Goal: Information Seeking & Learning: Learn about a topic

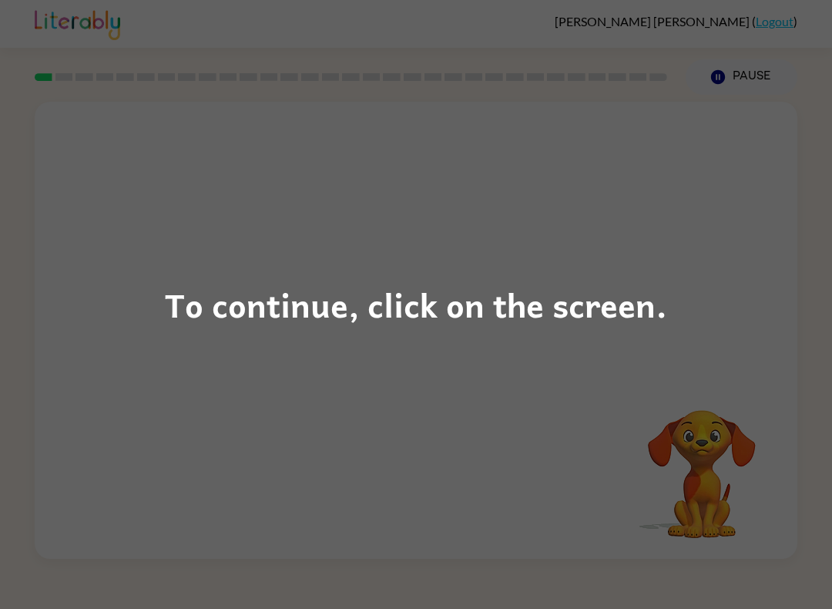
click at [741, 395] on div "To continue, click on the screen." at bounding box center [416, 304] width 832 height 609
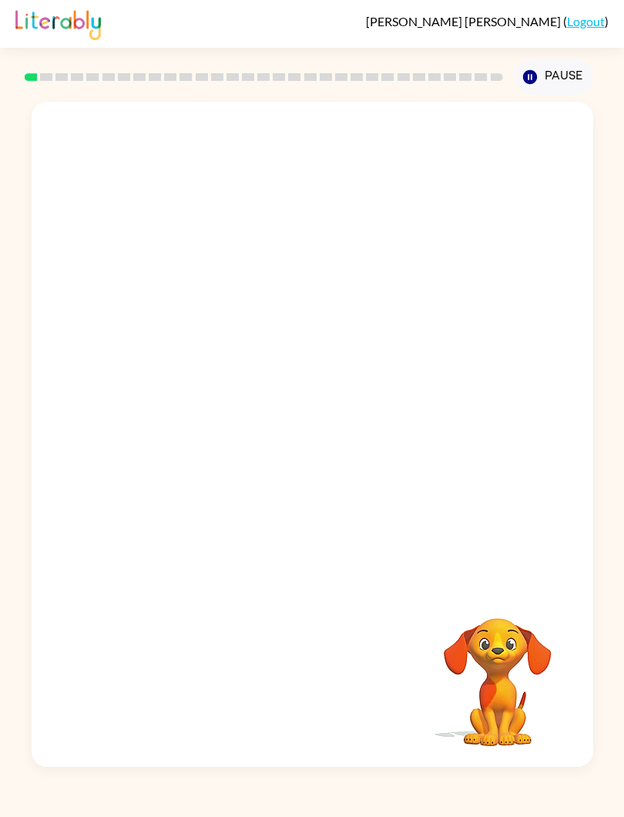
click at [250, 608] on div "Your browser must support playing .mp4 files to use Literably. Please try using…" at bounding box center [313, 434] width 562 height 665
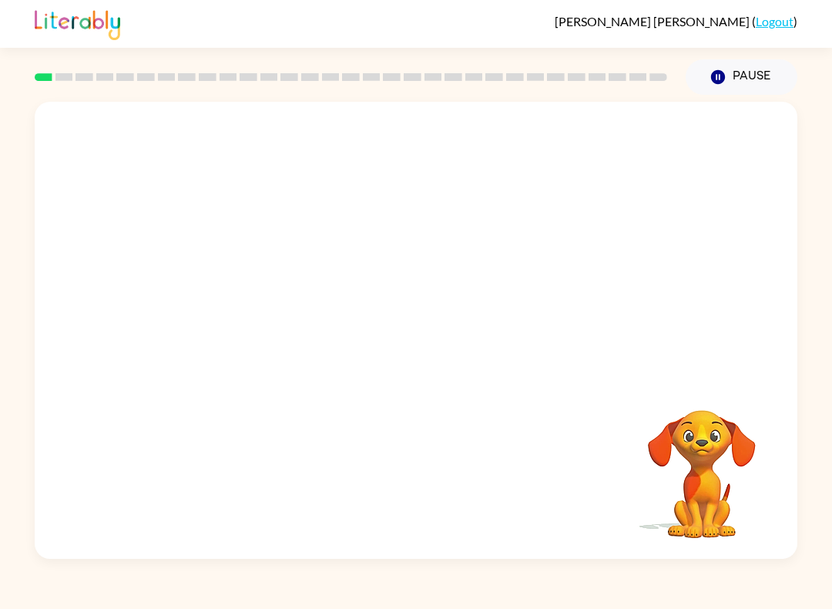
click at [460, 404] on div "Your browser must support playing .mp4 files to use Literably. Please try using…" at bounding box center [416, 330] width 763 height 457
click at [487, 363] on video "Your browser must support playing .mp4 files to use Literably. Please try using…" at bounding box center [416, 240] width 763 height 276
click at [472, 368] on video "Your browser must support playing .mp4 files to use Literably. Please try using…" at bounding box center [416, 240] width 763 height 276
click at [544, 295] on video "Your browser must support playing .mp4 files to use Literably. Please try using…" at bounding box center [416, 240] width 763 height 276
click at [543, 295] on video "Your browser must support playing .mp4 files to use Literably. Please try using…" at bounding box center [416, 240] width 763 height 276
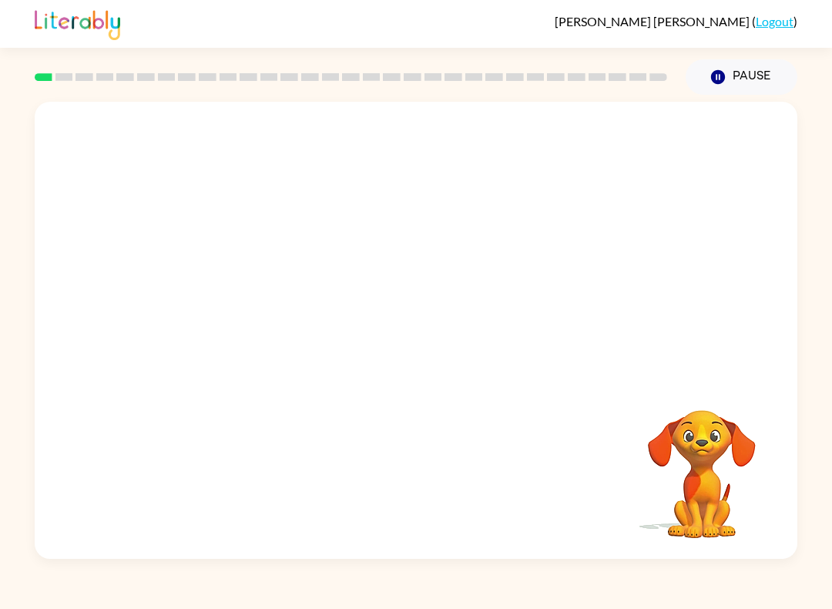
click at [545, 277] on video "Your browser must support playing .mp4 files to use Literably. Please try using…" at bounding box center [416, 240] width 763 height 276
click at [542, 287] on video "Your browser must support playing .mp4 files to use Literably. Please try using…" at bounding box center [416, 240] width 763 height 276
click at [556, 279] on video "Your browser must support playing .mp4 files to use Literably. Please try using…" at bounding box center [416, 240] width 763 height 276
click at [546, 291] on video "Your browser must support playing .mp4 files to use Literably. Please try using…" at bounding box center [416, 240] width 763 height 276
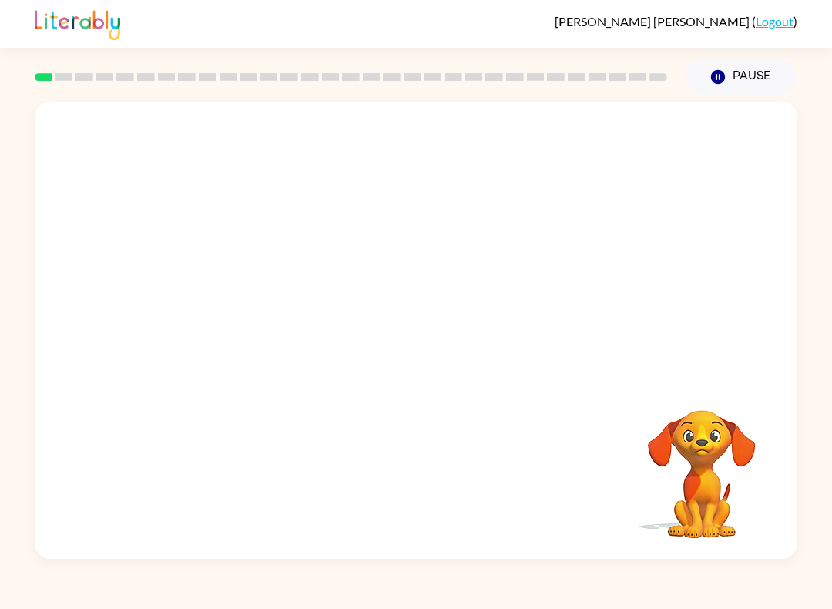
click at [566, 306] on video "Your browser must support playing .mp4 files to use Literably. Please try using…" at bounding box center [416, 240] width 763 height 276
click at [565, 305] on video "Your browser must support playing .mp4 files to use Literably. Please try using…" at bounding box center [416, 240] width 763 height 276
click at [555, 315] on video "Your browser must support playing .mp4 files to use Literably. Please try using…" at bounding box center [416, 240] width 763 height 276
click at [554, 314] on video "Your browser must support playing .mp4 files to use Literably. Please try using…" at bounding box center [416, 240] width 763 height 276
click at [542, 337] on video "Your browser must support playing .mp4 files to use Literably. Please try using…" at bounding box center [416, 240] width 763 height 276
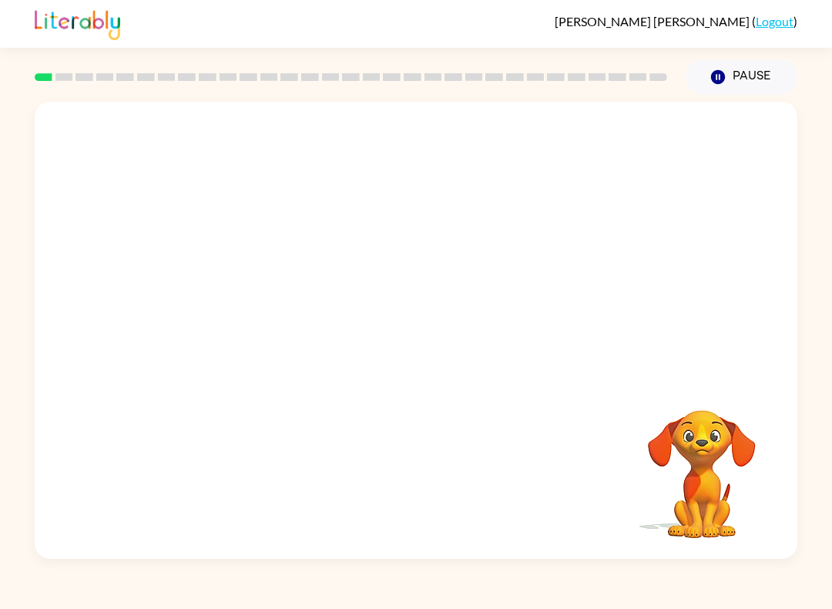
click at [540, 354] on video "Your browser must support playing .mp4 files to use Literably. Please try using…" at bounding box center [416, 240] width 763 height 276
click at [532, 328] on video "Your browser must support playing .mp4 files to use Literably. Please try using…" at bounding box center [416, 240] width 763 height 276
click at [528, 329] on video "Your browser must support playing .mp4 files to use Literably. Please try using…" at bounding box center [416, 240] width 763 height 276
click at [542, 351] on video "Your browser must support playing .mp4 files to use Literably. Please try using…" at bounding box center [416, 240] width 763 height 276
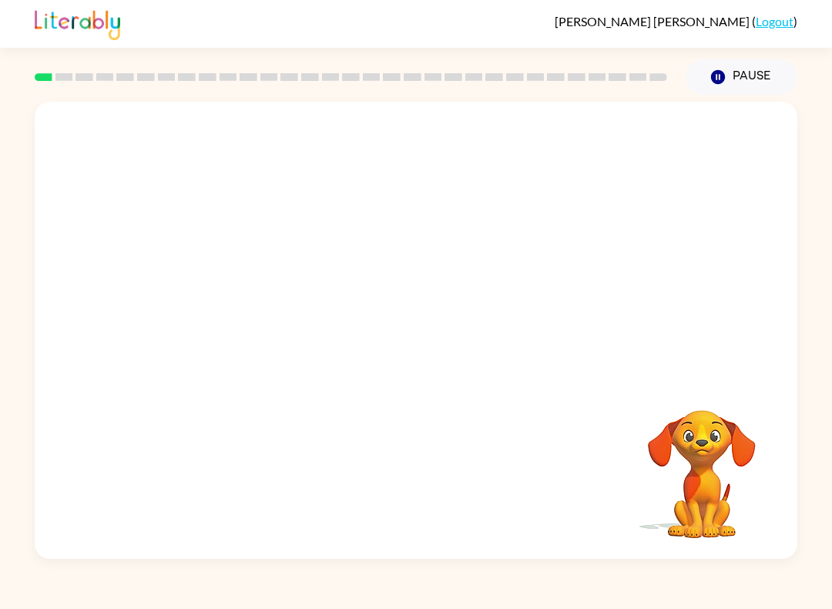
click at [542, 351] on video "Your browser must support playing .mp4 files to use Literably. Please try using…" at bounding box center [416, 240] width 763 height 276
click at [544, 350] on video "Your browser must support playing .mp4 files to use Literably. Please try using…" at bounding box center [416, 240] width 763 height 276
click at [543, 349] on video "Your browser must support playing .mp4 files to use Literably. Please try using…" at bounding box center [416, 240] width 763 height 276
click at [560, 344] on video "Your browser must support playing .mp4 files to use Literably. Please try using…" at bounding box center [416, 240] width 763 height 276
click at [559, 344] on video "Your browser must support playing .mp4 files to use Literably. Please try using…" at bounding box center [416, 240] width 763 height 276
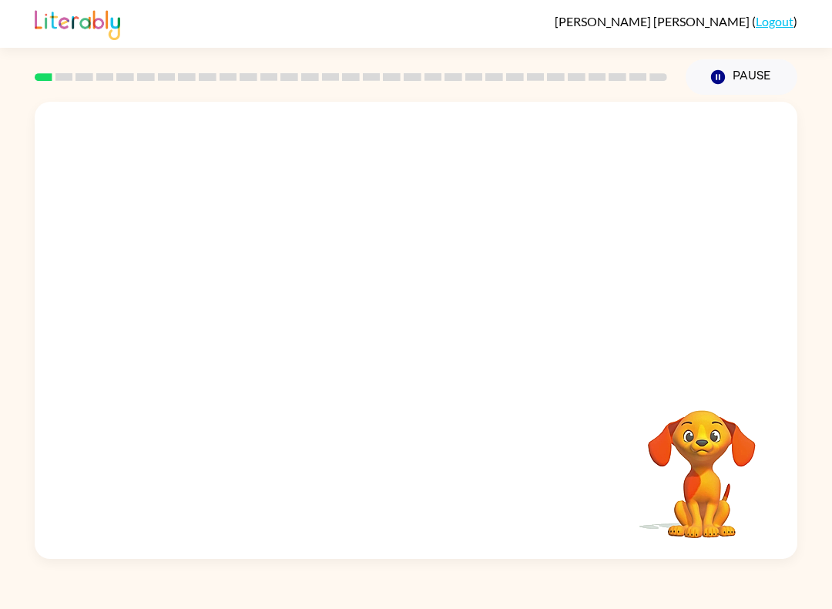
click at [581, 325] on video "Your browser must support playing .mp4 files to use Literably. Please try using…" at bounding box center [416, 240] width 763 height 276
click at [581, 324] on video "Your browser must support playing .mp4 files to use Literably. Please try using…" at bounding box center [416, 240] width 763 height 276
click at [574, 334] on video "Your browser must support playing .mp4 files to use Literably. Please try using…" at bounding box center [416, 240] width 763 height 276
click at [587, 320] on video "Your browser must support playing .mp4 files to use Literably. Please try using…" at bounding box center [416, 240] width 763 height 276
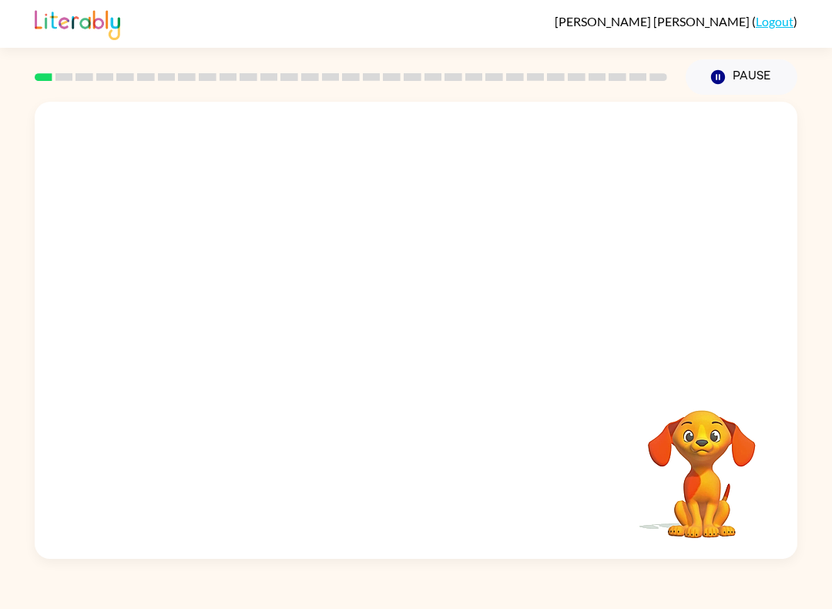
click at [587, 319] on video "Your browser must support playing .mp4 files to use Literably. Please try using…" at bounding box center [416, 240] width 763 height 276
click at [586, 319] on video "Your browser must support playing .mp4 files to use Literably. Please try using…" at bounding box center [416, 240] width 763 height 276
click at [606, 302] on video "Your browser must support playing .mp4 files to use Literably. Please try using…" at bounding box center [416, 240] width 763 height 276
click at [606, 301] on video "Your browser must support playing .mp4 files to use Literably. Please try using…" at bounding box center [416, 240] width 763 height 276
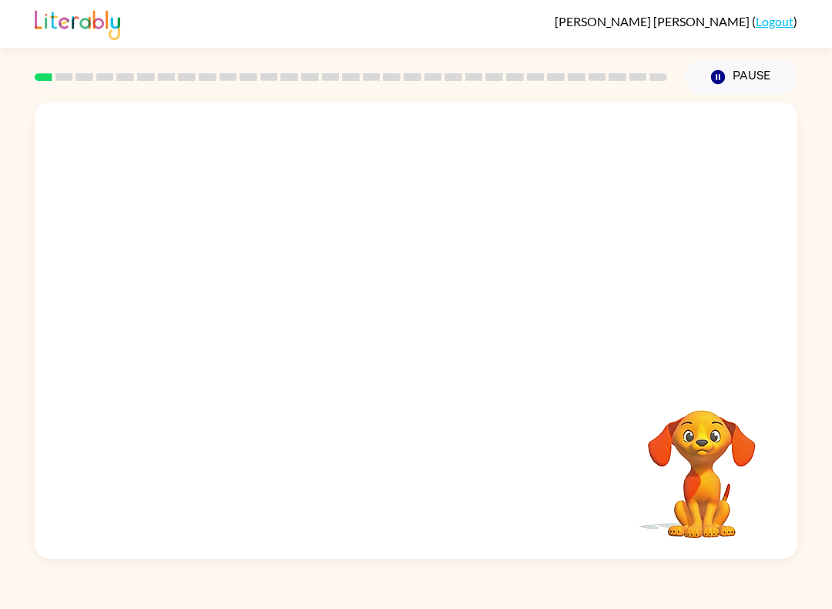
click at [614, 297] on video "Your browser must support playing .mp4 files to use Literably. Please try using…" at bounding box center [416, 240] width 763 height 276
click at [606, 312] on video "Your browser must support playing .mp4 files to use Literably. Please try using…" at bounding box center [416, 240] width 763 height 276
click at [606, 311] on video "Your browser must support playing .mp4 files to use Literably. Please try using…" at bounding box center [416, 240] width 763 height 276
click at [595, 311] on video "Your browser must support playing .mp4 files to use Literably. Please try using…" at bounding box center [416, 240] width 763 height 276
click at [594, 310] on video "Your browser must support playing .mp4 files to use Literably. Please try using…" at bounding box center [416, 240] width 763 height 276
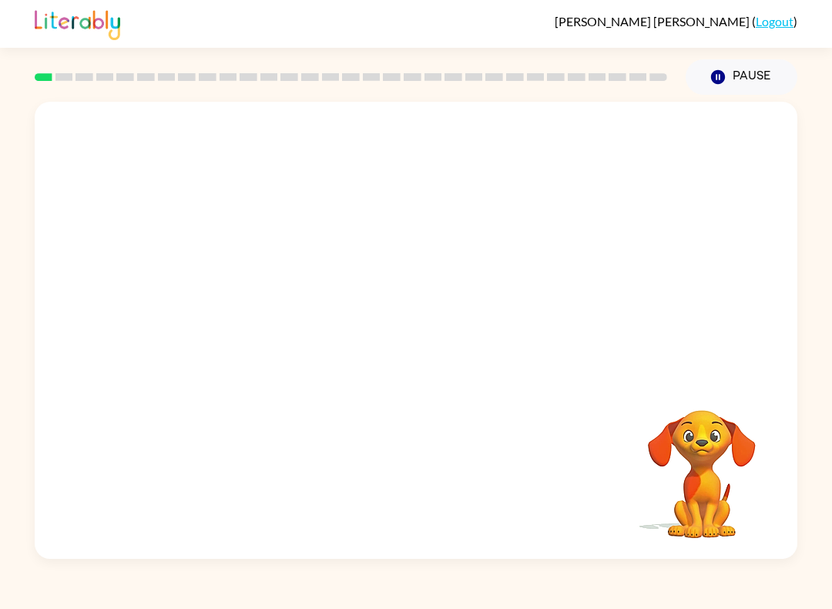
click at [576, 291] on video "Your browser must support playing .mp4 files to use Literably. Please try using…" at bounding box center [416, 240] width 763 height 276
click at [579, 296] on video "Your browser must support playing .mp4 files to use Literably. Please try using…" at bounding box center [416, 240] width 763 height 276
click at [579, 295] on video "Your browser must support playing .mp4 files to use Literably. Please try using…" at bounding box center [416, 240] width 763 height 276
click at [588, 334] on video "Your browser must support playing .mp4 files to use Literably. Please try using…" at bounding box center [416, 240] width 763 height 276
click at [588, 333] on video "Your browser must support playing .mp4 files to use Literably. Please try using…" at bounding box center [416, 240] width 763 height 276
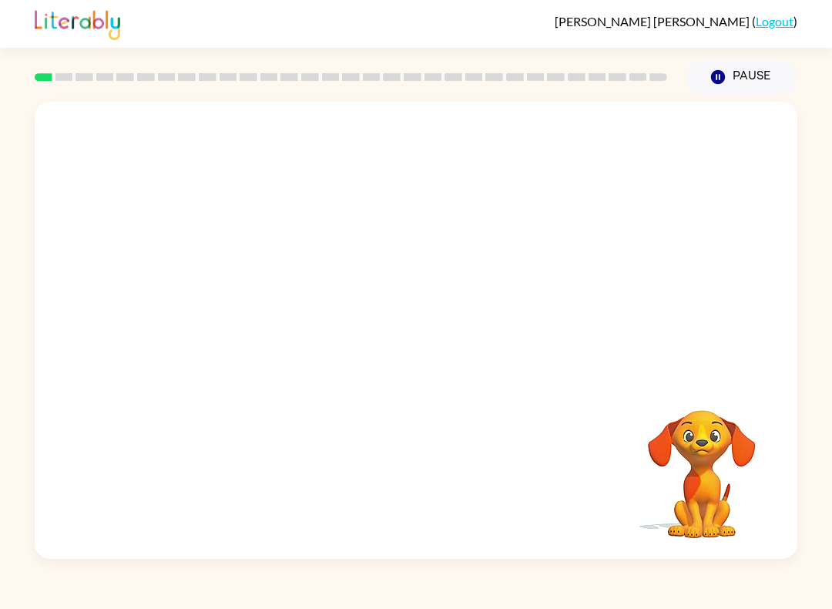
click at [581, 340] on video "Your browser must support playing .mp4 files to use Literably. Please try using…" at bounding box center [416, 240] width 763 height 276
click at [581, 339] on video "Your browser must support playing .mp4 files to use Literably. Please try using…" at bounding box center [416, 240] width 763 height 276
click at [577, 347] on video "Your browser must support playing .mp4 files to use Literably. Please try using…" at bounding box center [416, 240] width 763 height 276
click at [576, 346] on video "Your browser must support playing .mp4 files to use Literably. Please try using…" at bounding box center [416, 240] width 763 height 276
click at [577, 343] on video "Your browser must support playing .mp4 files to use Literably. Please try using…" at bounding box center [416, 240] width 763 height 276
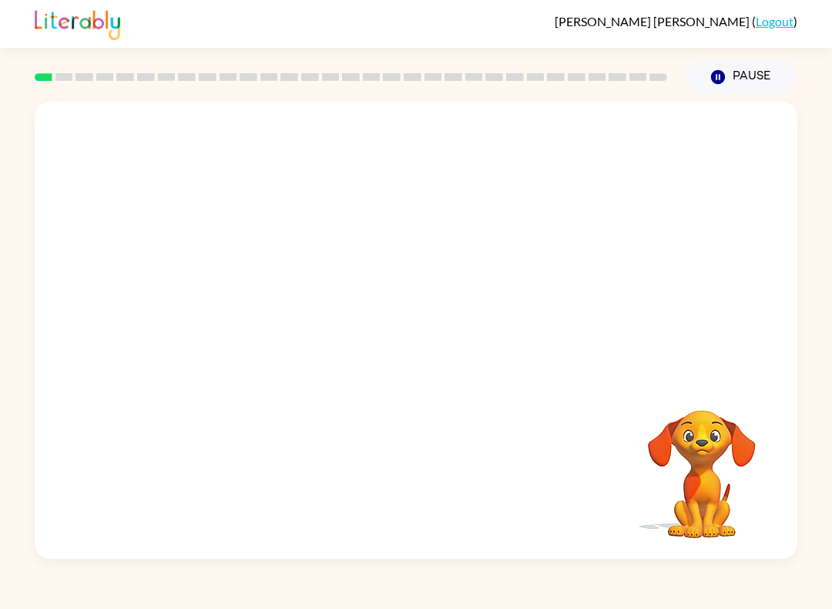
click at [581, 333] on video "Your browser must support playing .mp4 files to use Literably. Please try using…" at bounding box center [416, 240] width 763 height 276
click at [562, 340] on video "Your browser must support playing .mp4 files to use Literably. Please try using…" at bounding box center [416, 240] width 763 height 276
click at [569, 359] on video "Your browser must support playing .mp4 files to use Literably. Please try using…" at bounding box center [416, 240] width 763 height 276
click at [569, 358] on video "Your browser must support playing .mp4 files to use Literably. Please try using…" at bounding box center [416, 240] width 763 height 276
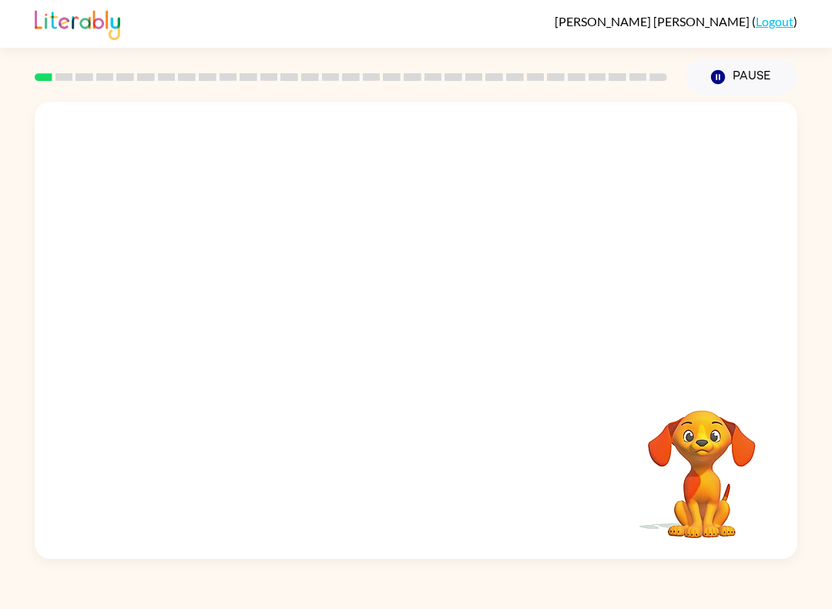
click at [559, 347] on video "Your browser must support playing .mp4 files to use Literably. Please try using…" at bounding box center [416, 240] width 763 height 276
click at [559, 346] on video "Your browser must support playing .mp4 files to use Literably. Please try using…" at bounding box center [416, 240] width 763 height 276
click at [562, 344] on video "Your browser must support playing .mp4 files to use Literably. Please try using…" at bounding box center [416, 240] width 763 height 276
click at [560, 348] on video "Your browser must support playing .mp4 files to use Literably. Please try using…" at bounding box center [416, 240] width 763 height 276
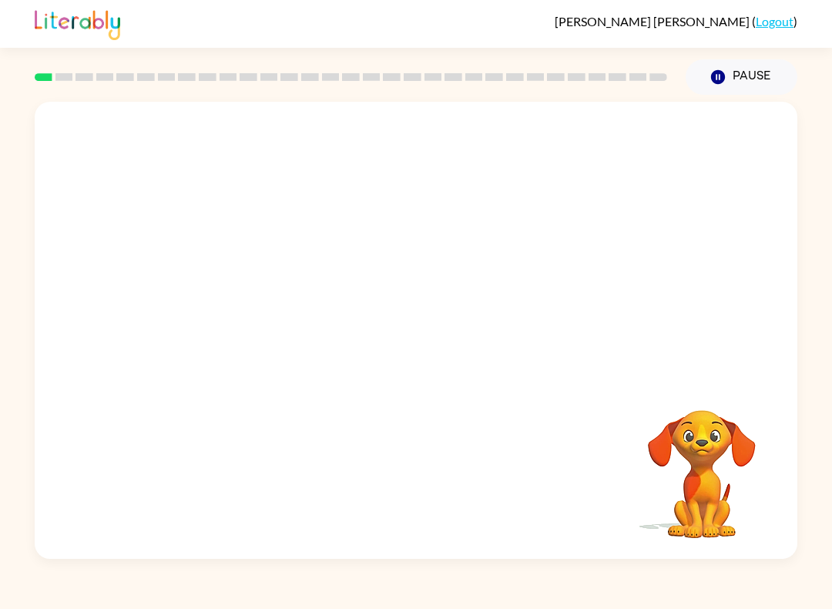
click at [564, 344] on video "Your browser must support playing .mp4 files to use Literably. Please try using…" at bounding box center [416, 240] width 763 height 276
click at [557, 342] on video "Your browser must support playing .mp4 files to use Literably. Please try using…" at bounding box center [416, 240] width 763 height 276
click at [559, 339] on video "Your browser must support playing .mp4 files to use Literably. Please try using…" at bounding box center [416, 240] width 763 height 276
click at [558, 339] on video "Your browser must support playing .mp4 files to use Literably. Please try using…" at bounding box center [416, 240] width 763 height 276
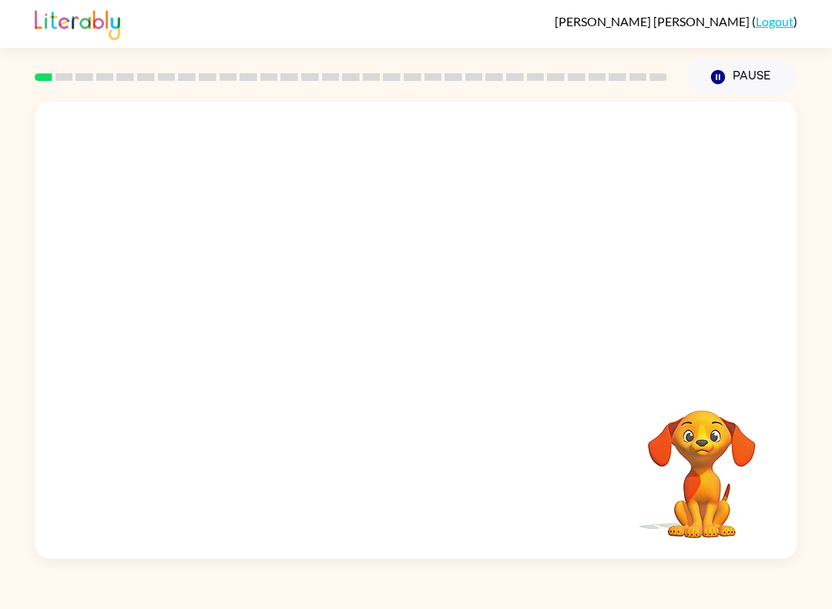
click at [559, 348] on video "Your browser must support playing .mp4 files to use Literably. Please try using…" at bounding box center [416, 240] width 763 height 276
click at [558, 348] on video "Your browser must support playing .mp4 files to use Literably. Please try using…" at bounding box center [416, 240] width 763 height 276
click at [561, 344] on video "Your browser must support playing .mp4 files to use Literably. Please try using…" at bounding box center [416, 240] width 763 height 276
click at [560, 344] on video "Your browser must support playing .mp4 files to use Literably. Please try using…" at bounding box center [416, 240] width 763 height 276
click at [576, 336] on video "Your browser must support playing .mp4 files to use Literably. Please try using…" at bounding box center [416, 240] width 763 height 276
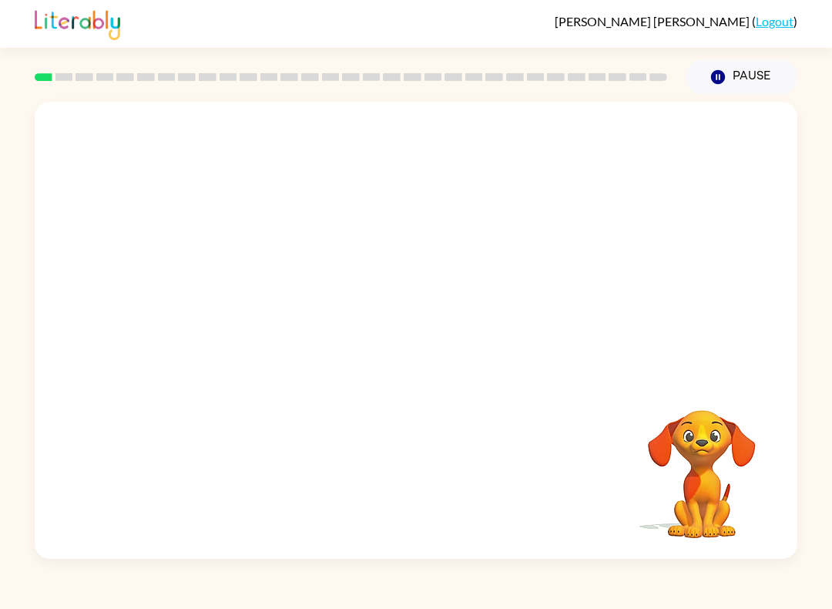
click at [575, 336] on video "Your browser must support playing .mp4 files to use Literably. Please try using…" at bounding box center [416, 240] width 763 height 276
click at [588, 329] on video "Your browser must support playing .mp4 files to use Literably. Please try using…" at bounding box center [416, 240] width 763 height 276
click at [583, 337] on video "Your browser must support playing .mp4 files to use Literably. Please try using…" at bounding box center [416, 240] width 763 height 276
click at [583, 334] on video "Your browser must support playing .mp4 files to use Literably. Please try using…" at bounding box center [416, 240] width 763 height 276
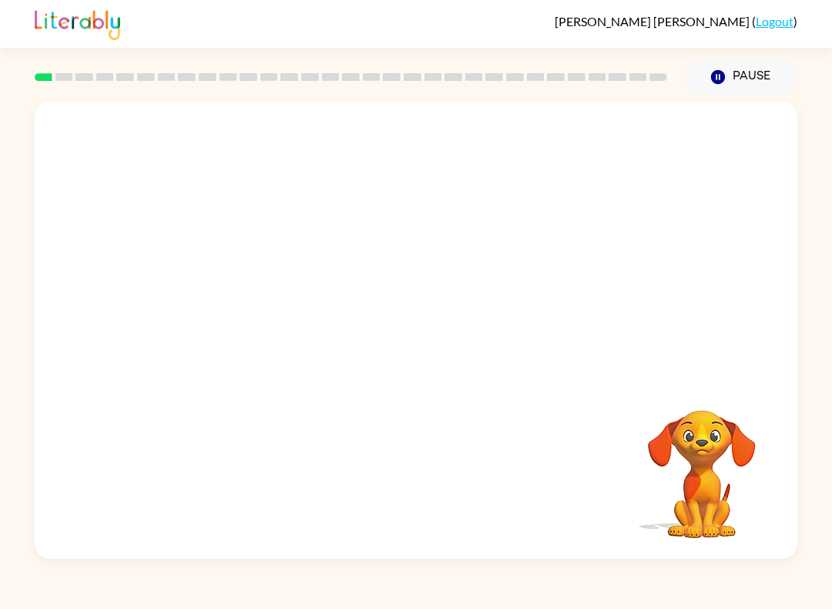
click at [583, 334] on video "Your browser must support playing .mp4 files to use Literably. Please try using…" at bounding box center [416, 240] width 763 height 276
click at [604, 324] on video "Your browser must support playing .mp4 files to use Literably. Please try using…" at bounding box center [416, 240] width 763 height 276
click at [577, 332] on video "Your browser must support playing .mp4 files to use Literably. Please try using…" at bounding box center [416, 240] width 763 height 276
click at [576, 332] on video "Your browser must support playing .mp4 files to use Literably. Please try using…" at bounding box center [416, 240] width 763 height 276
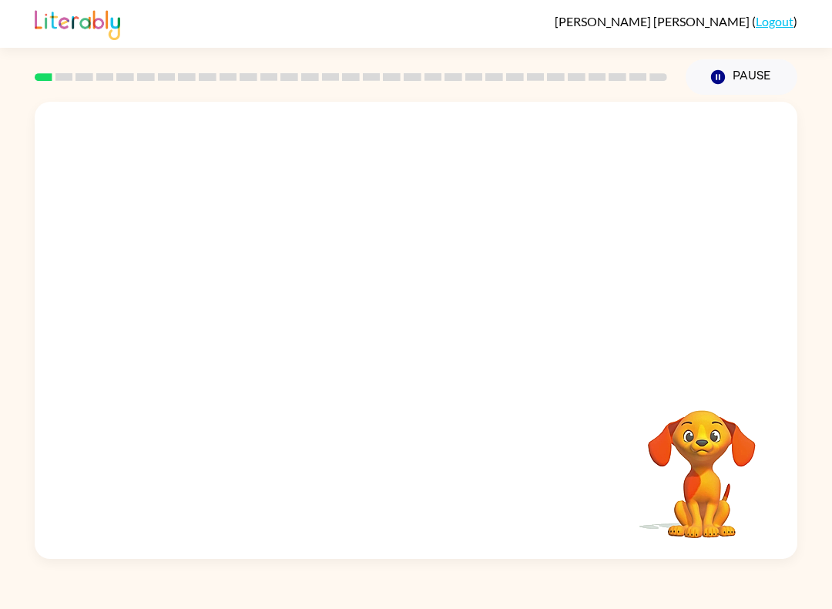
click at [588, 324] on video "Your browser must support playing .mp4 files to use Literably. Please try using…" at bounding box center [416, 240] width 763 height 276
click at [588, 308] on div at bounding box center [416, 330] width 763 height 457
click at [588, 328] on div at bounding box center [416, 330] width 763 height 457
click at [587, 328] on div at bounding box center [416, 330] width 763 height 457
click at [577, 331] on div at bounding box center [416, 330] width 763 height 457
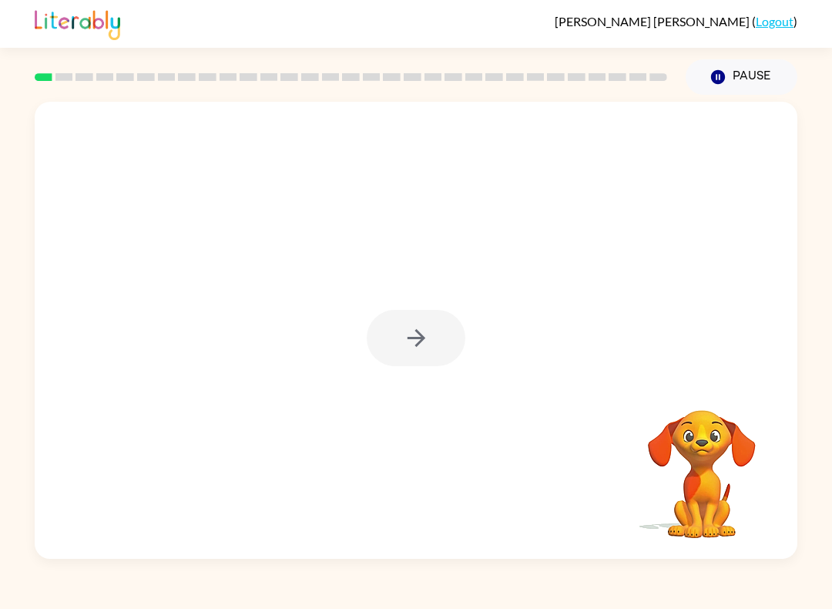
click at [572, 337] on div at bounding box center [416, 330] width 763 height 457
click at [586, 327] on div at bounding box center [416, 330] width 763 height 457
click at [585, 326] on div at bounding box center [416, 330] width 763 height 457
click at [553, 354] on div at bounding box center [416, 330] width 763 height 457
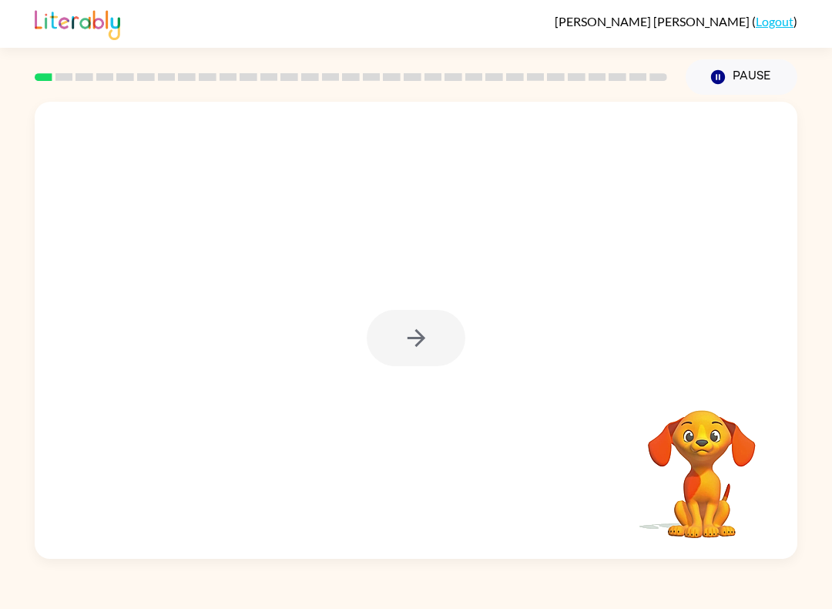
click at [559, 358] on div at bounding box center [416, 330] width 763 height 457
click at [558, 358] on div at bounding box center [416, 330] width 763 height 457
click at [548, 367] on div at bounding box center [416, 330] width 763 height 457
click at [432, 341] on button "button" at bounding box center [416, 338] width 99 height 56
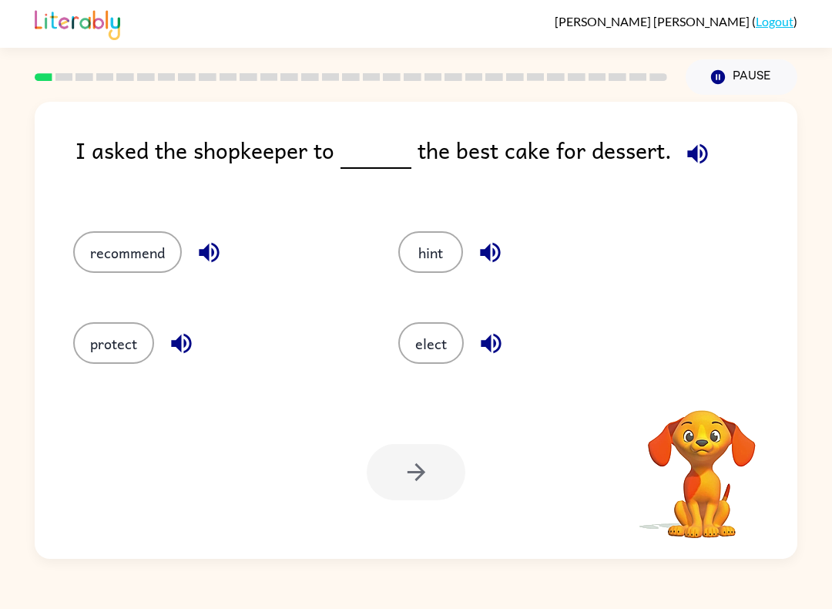
click at [105, 270] on button "recommend" at bounding box center [127, 252] width 109 height 42
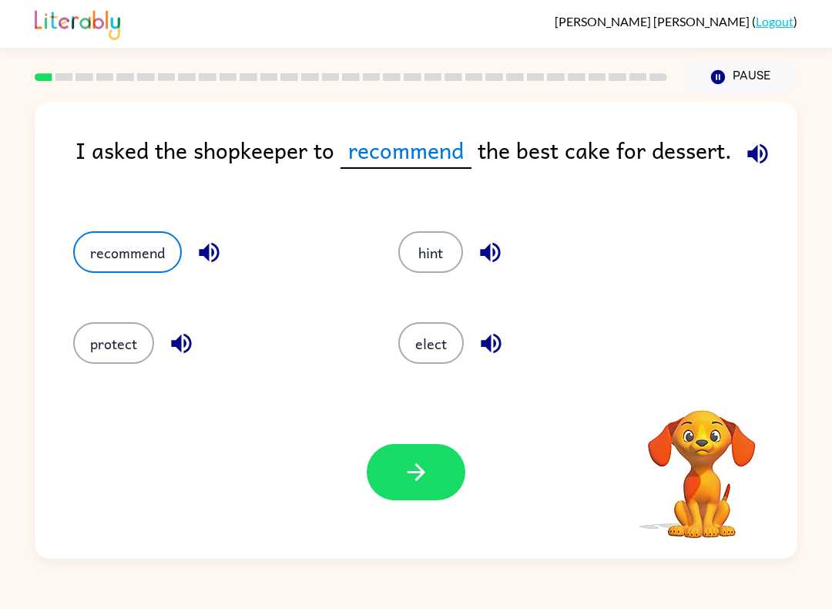
click at [420, 492] on button "button" at bounding box center [416, 472] width 99 height 56
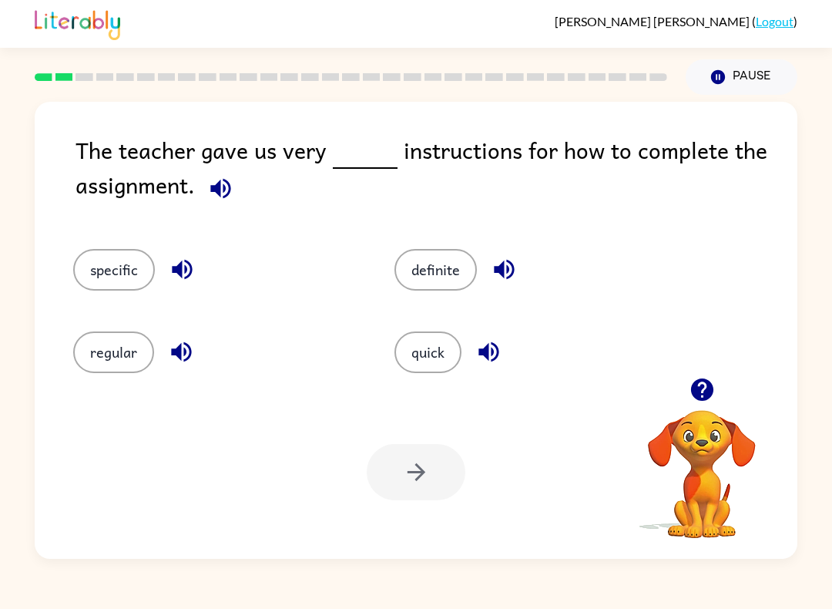
click at [109, 270] on button "specific" at bounding box center [114, 270] width 82 height 42
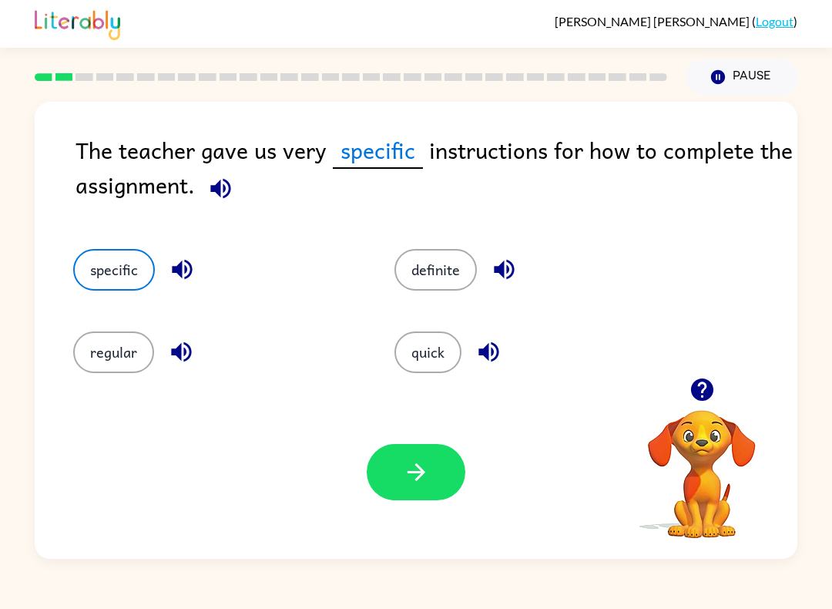
click at [426, 469] on icon "button" at bounding box center [416, 472] width 27 height 27
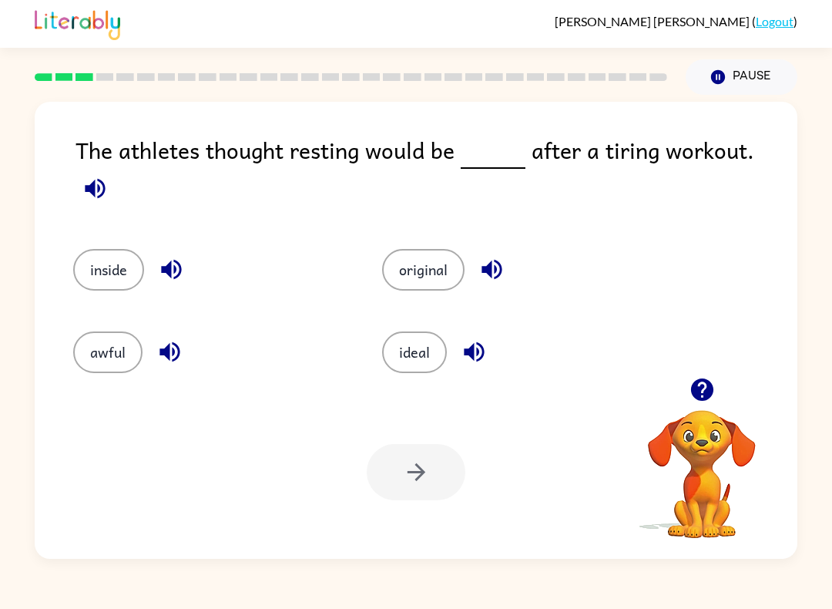
click at [430, 337] on button "ideal" at bounding box center [414, 352] width 65 height 42
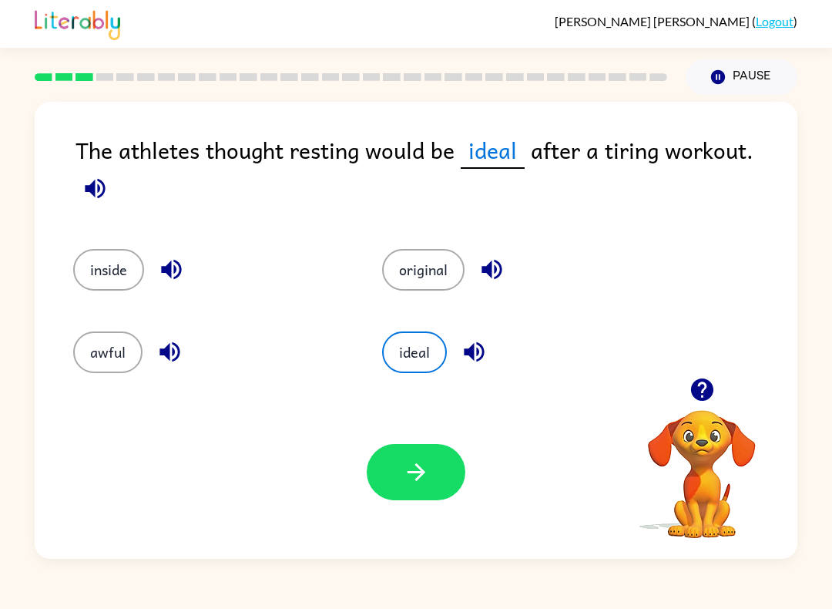
click at [403, 469] on icon "button" at bounding box center [416, 472] width 27 height 27
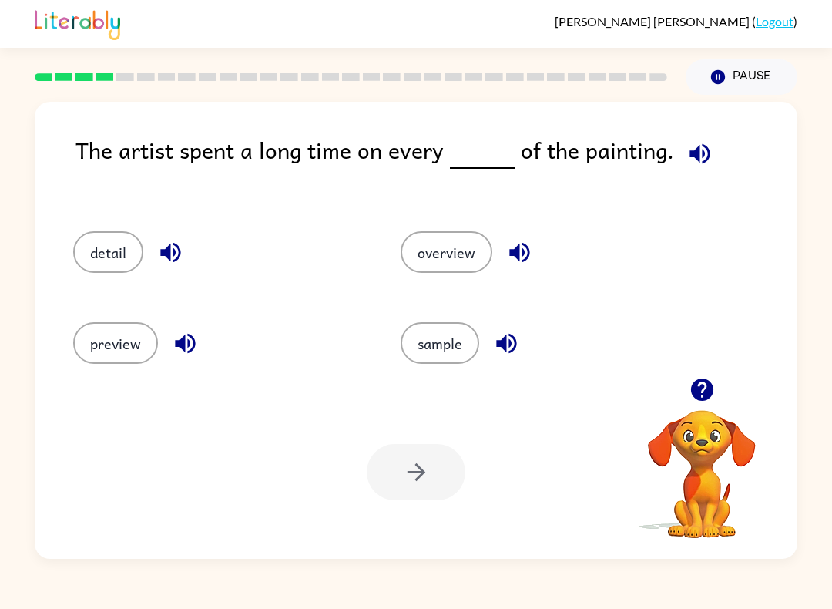
click at [94, 260] on button "detail" at bounding box center [108, 252] width 70 height 42
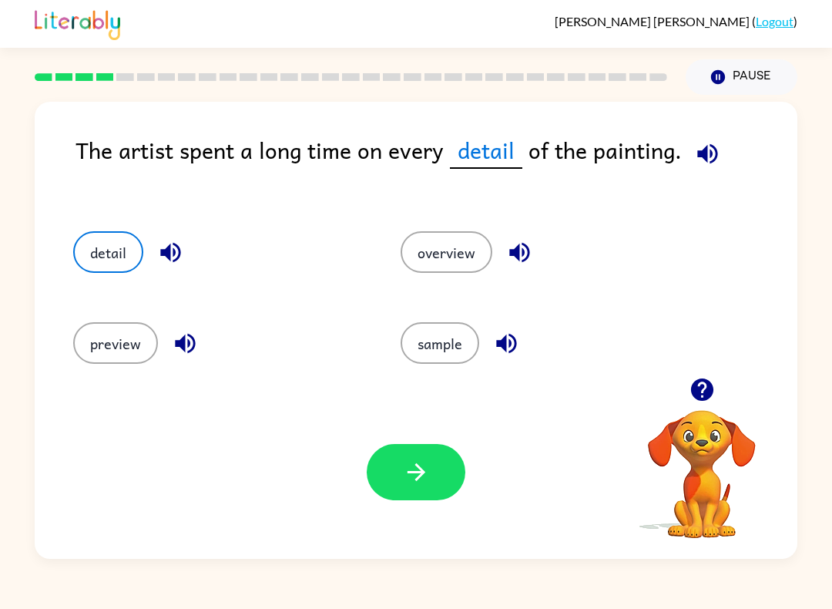
click at [375, 467] on button "button" at bounding box center [416, 472] width 99 height 56
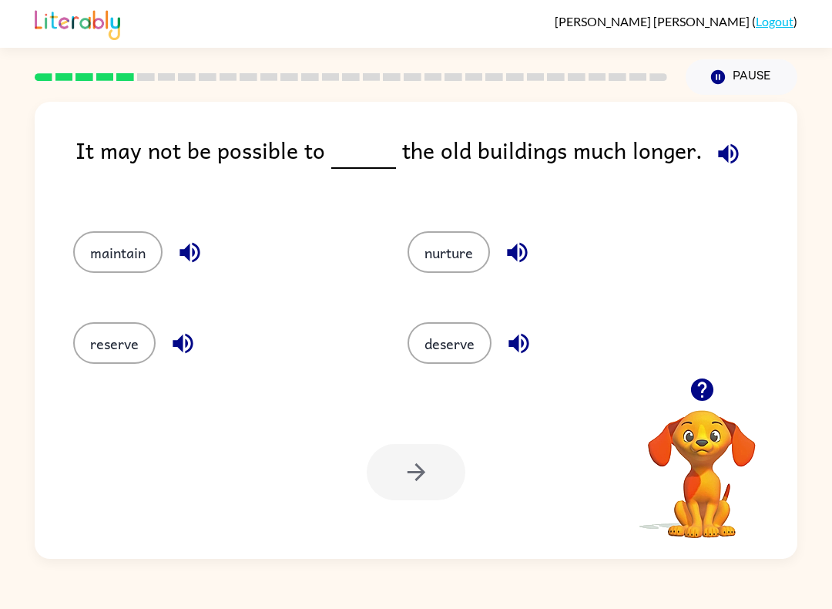
click at [107, 342] on button "reserve" at bounding box center [114, 343] width 82 height 42
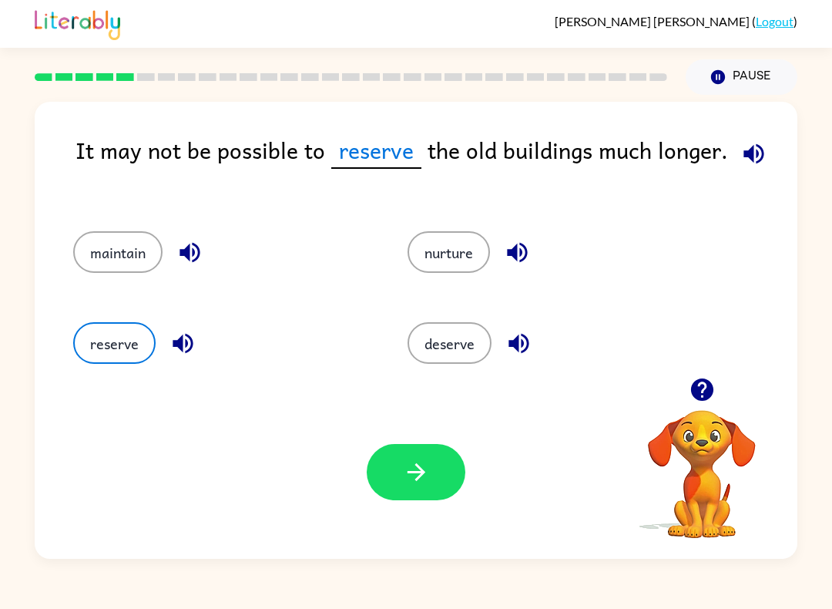
click at [422, 482] on icon "button" at bounding box center [416, 472] width 27 height 27
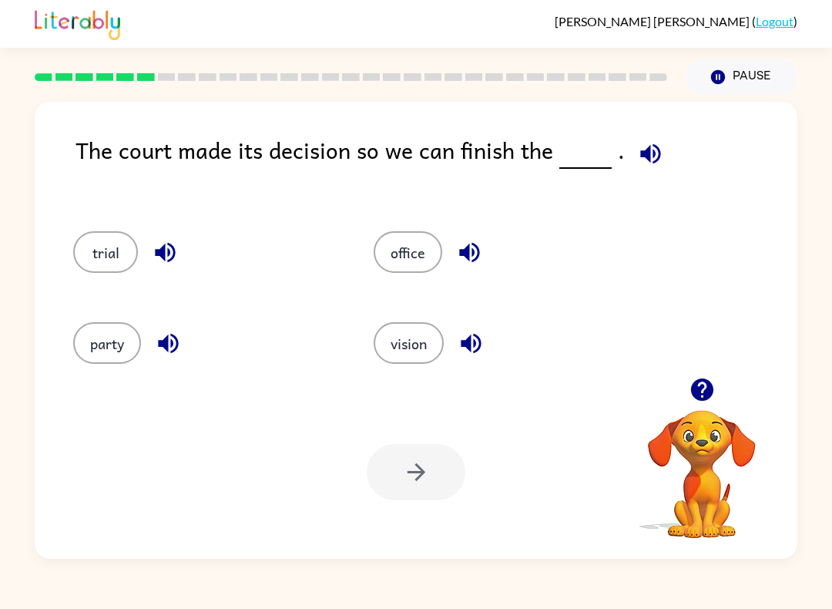
click at [86, 356] on button "party" at bounding box center [107, 343] width 68 height 42
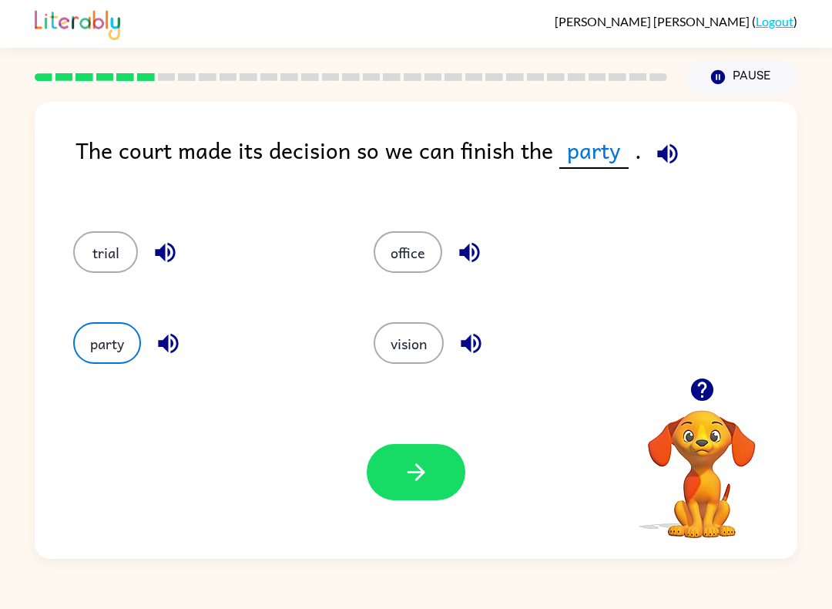
click at [411, 271] on button "office" at bounding box center [408, 252] width 69 height 42
click at [108, 269] on button "trial" at bounding box center [105, 252] width 65 height 42
click at [405, 485] on icon "button" at bounding box center [416, 472] width 27 height 27
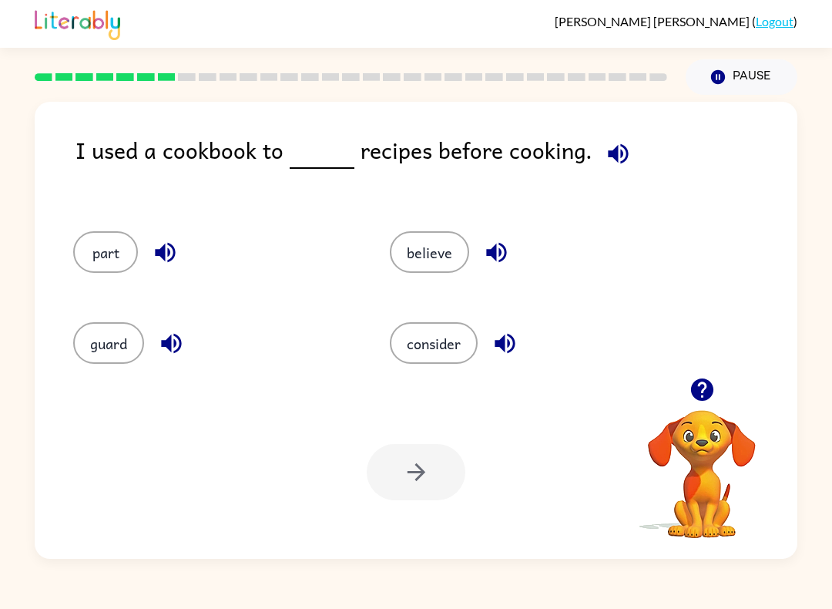
click at [443, 351] on button "consider" at bounding box center [434, 343] width 88 height 42
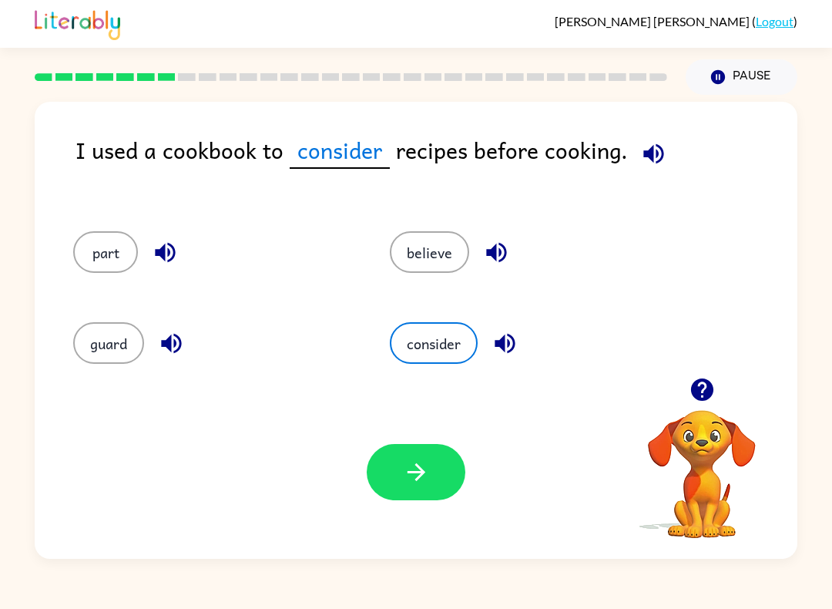
click at [438, 242] on button "believe" at bounding box center [429, 252] width 79 height 42
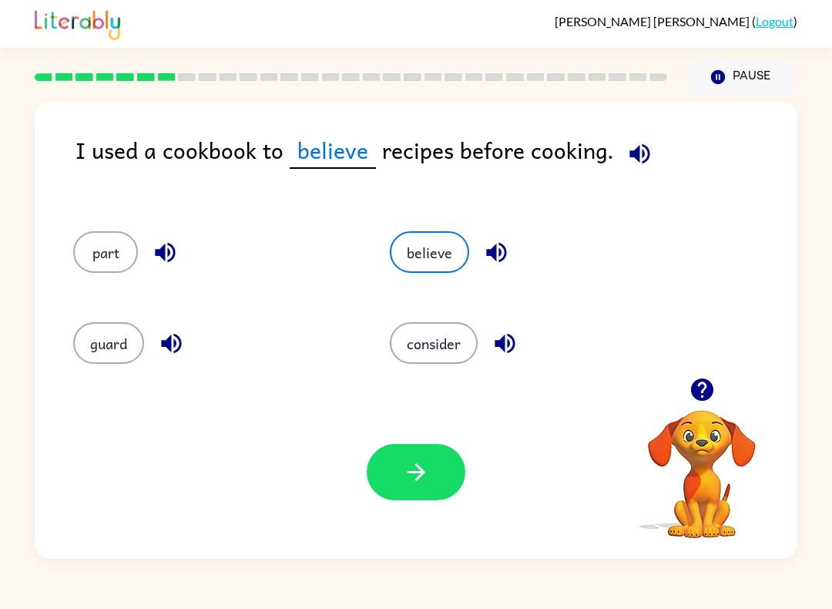
click at [425, 476] on icon "button" at bounding box center [416, 472] width 27 height 27
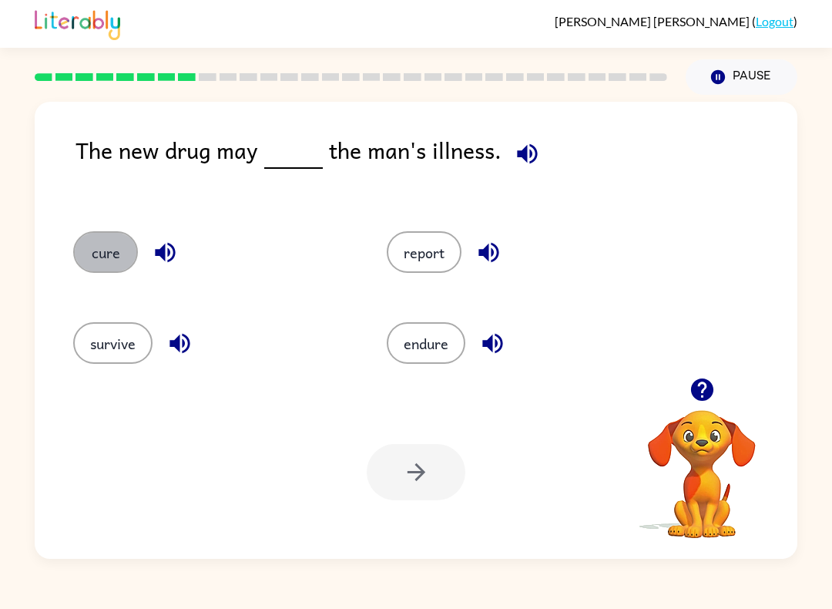
click at [92, 247] on button "cure" at bounding box center [105, 252] width 65 height 42
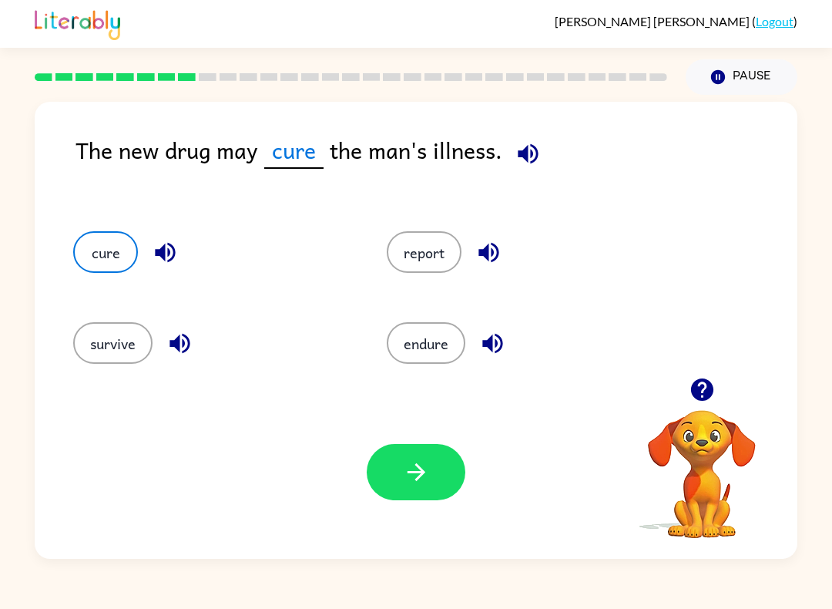
click at [430, 477] on button "button" at bounding box center [416, 472] width 99 height 56
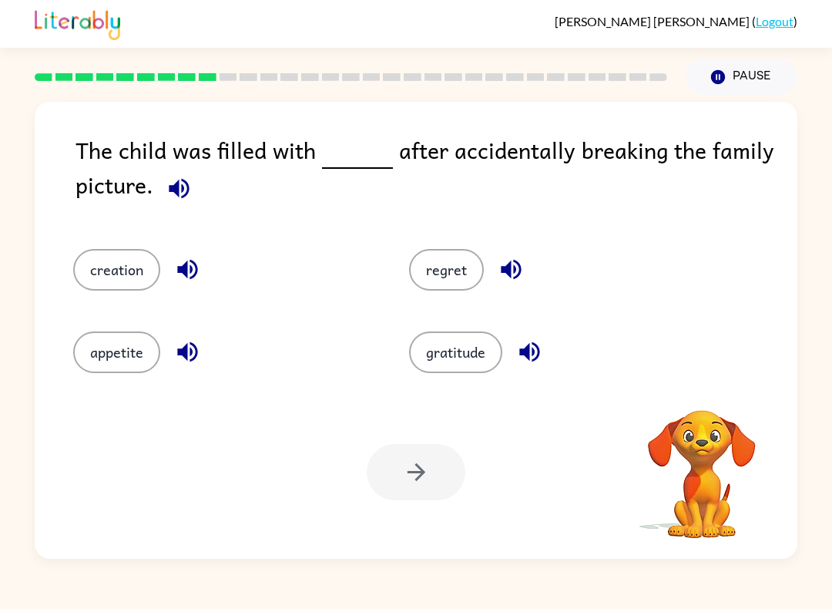
click at [482, 342] on button "gratitude" at bounding box center [455, 352] width 93 height 42
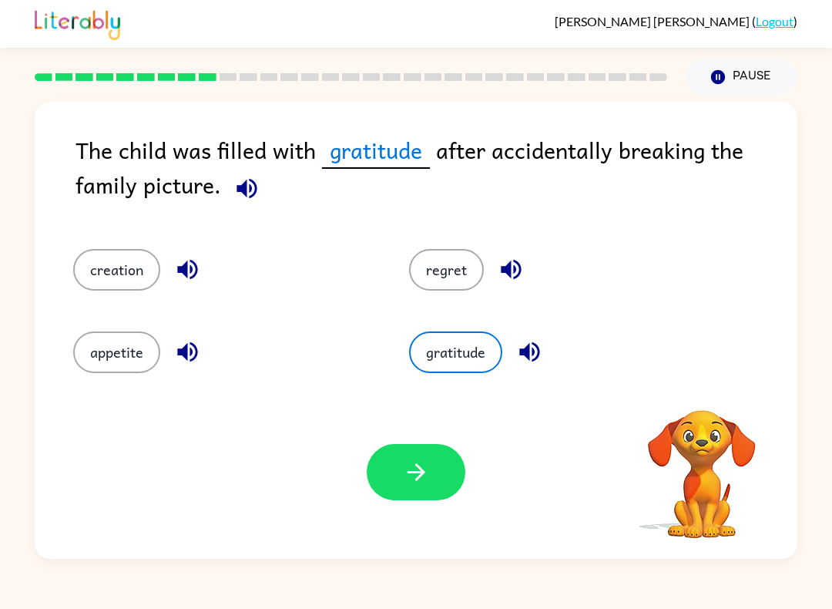
click at [450, 291] on button "regret" at bounding box center [446, 270] width 75 height 42
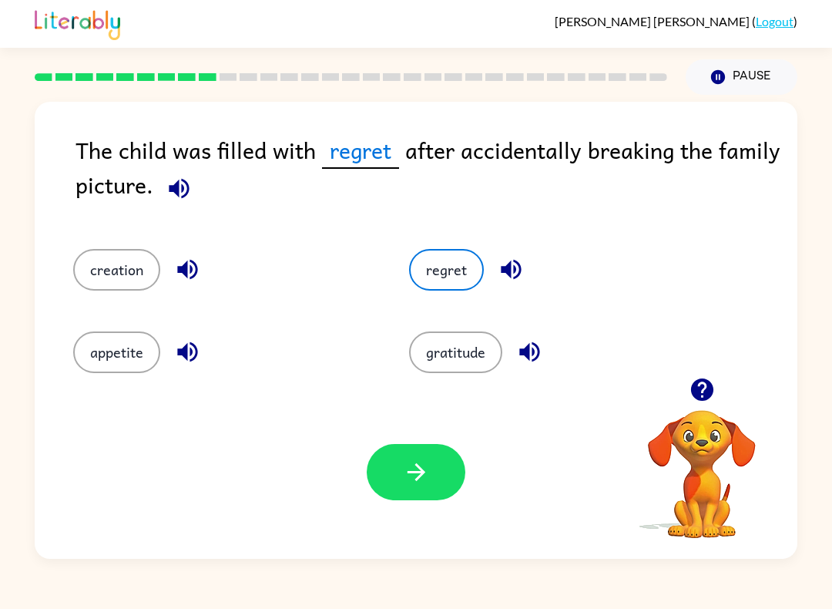
click at [406, 495] on button "button" at bounding box center [416, 472] width 99 height 56
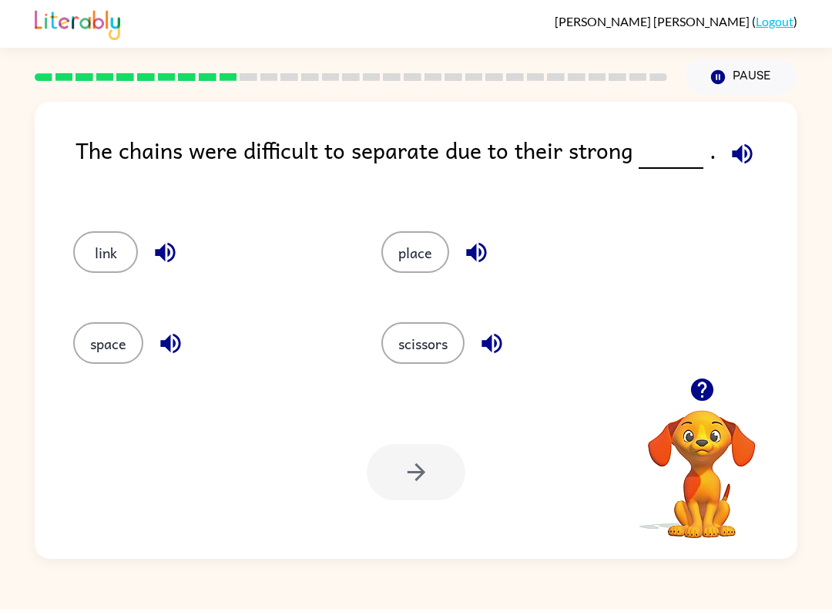
click at [92, 341] on button "space" at bounding box center [108, 343] width 70 height 42
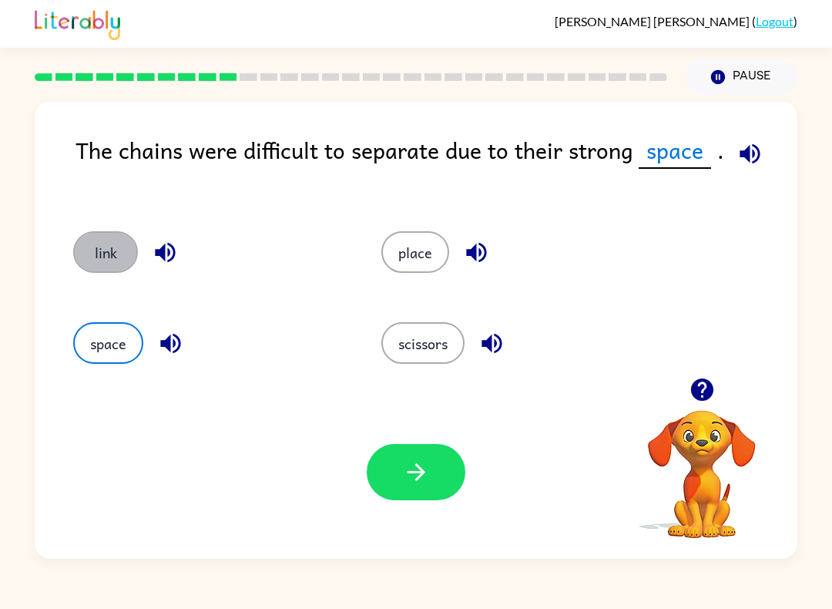
click at [103, 259] on button "link" at bounding box center [105, 252] width 65 height 42
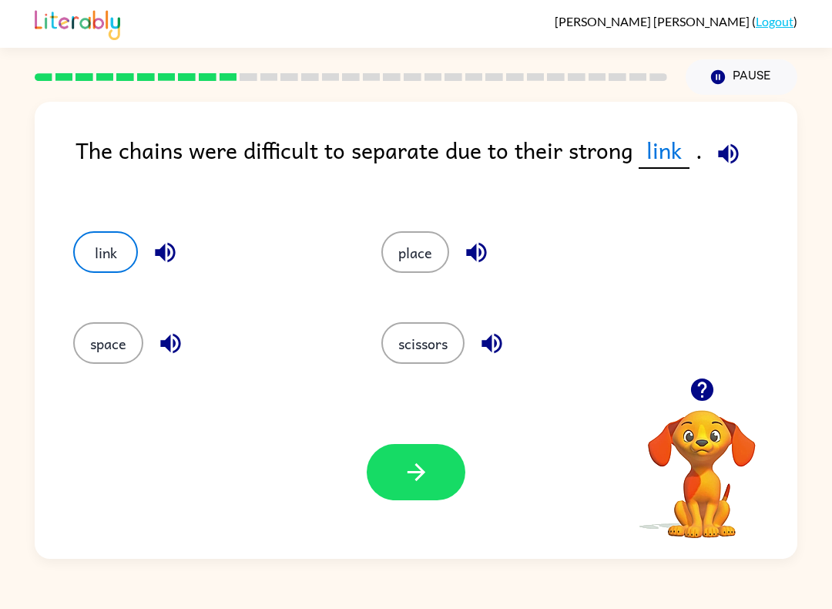
click at [445, 483] on button "button" at bounding box center [416, 472] width 99 height 56
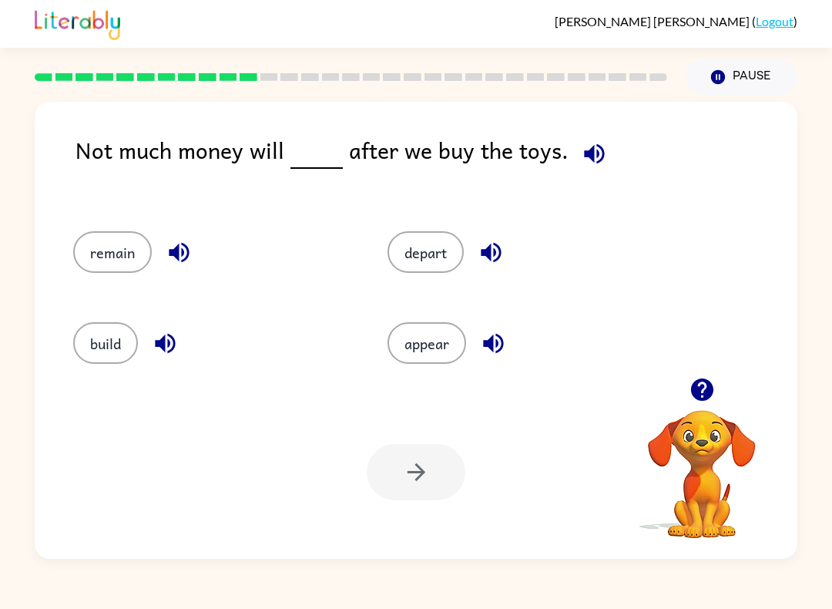
click at [423, 248] on button "depart" at bounding box center [426, 252] width 76 height 42
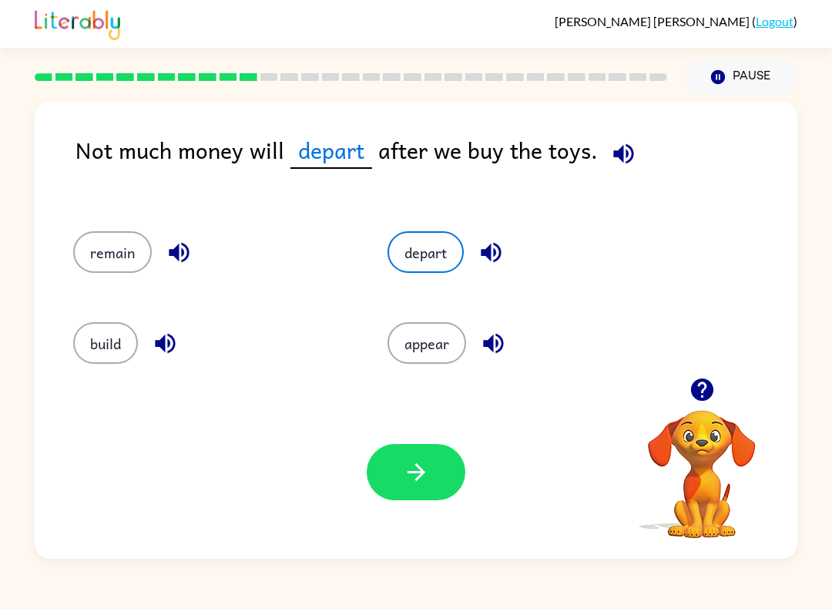
click at [438, 351] on button "appear" at bounding box center [427, 343] width 79 height 42
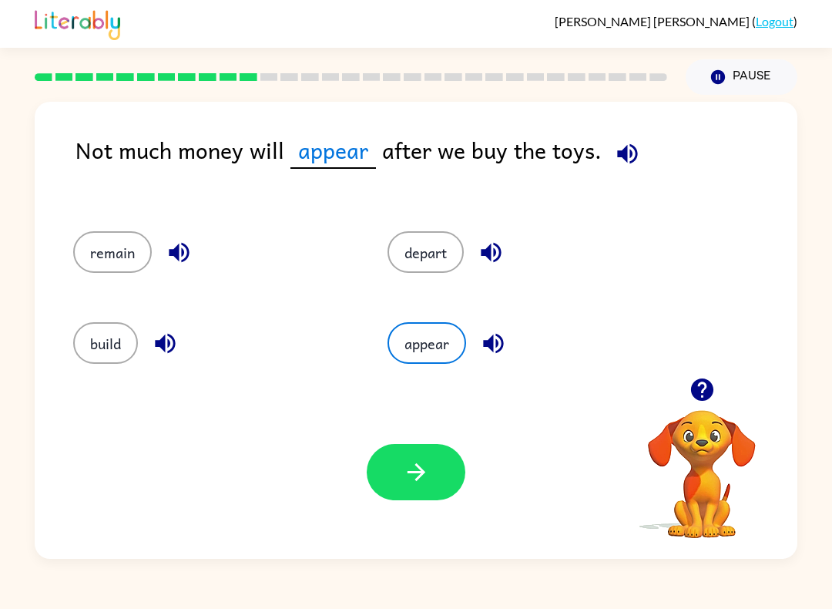
click at [109, 245] on button "remain" at bounding box center [112, 252] width 79 height 42
click at [436, 481] on button "button" at bounding box center [416, 472] width 99 height 56
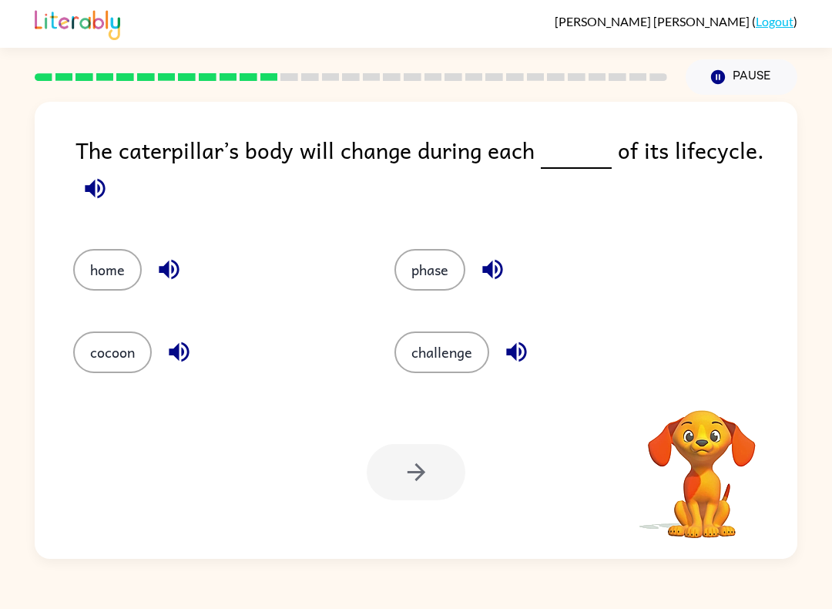
click at [120, 361] on button "cocoon" at bounding box center [112, 352] width 79 height 42
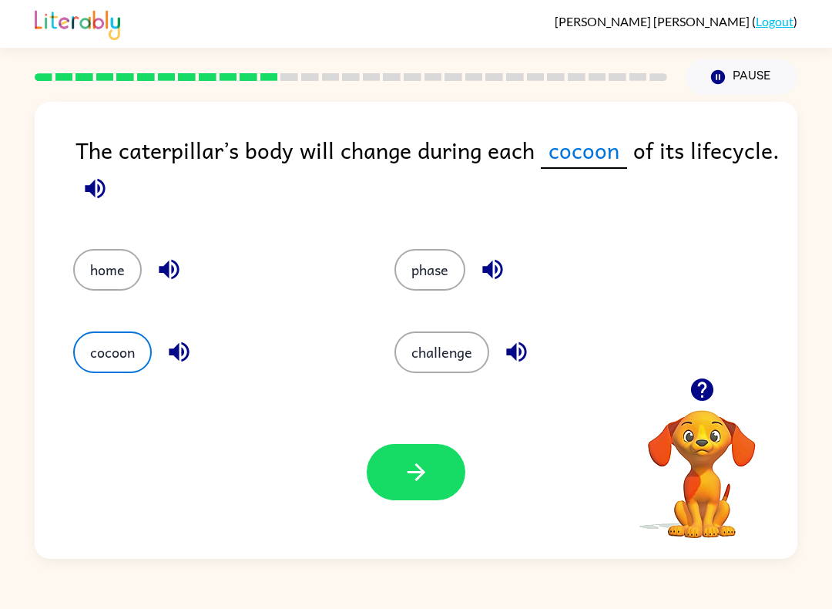
click at [452, 254] on button "phase" at bounding box center [430, 270] width 71 height 42
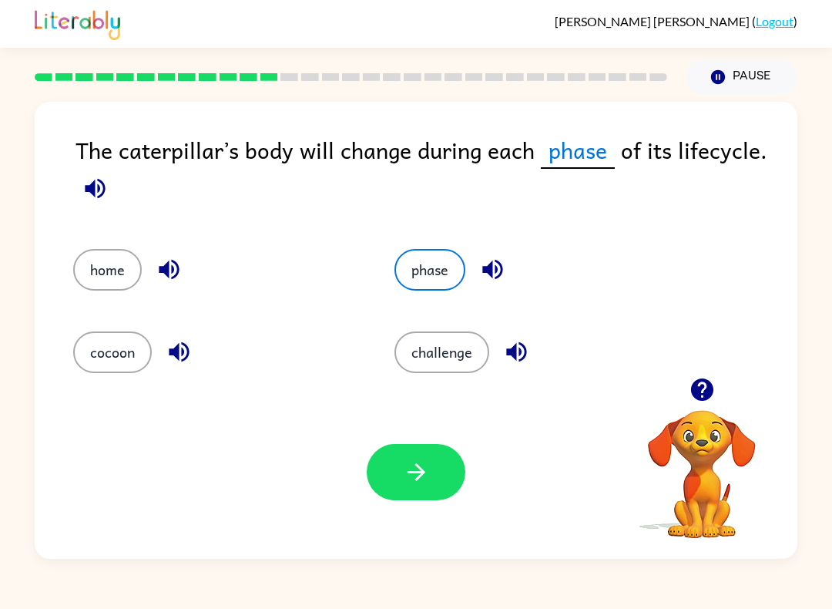
click at [445, 458] on button "button" at bounding box center [416, 472] width 99 height 56
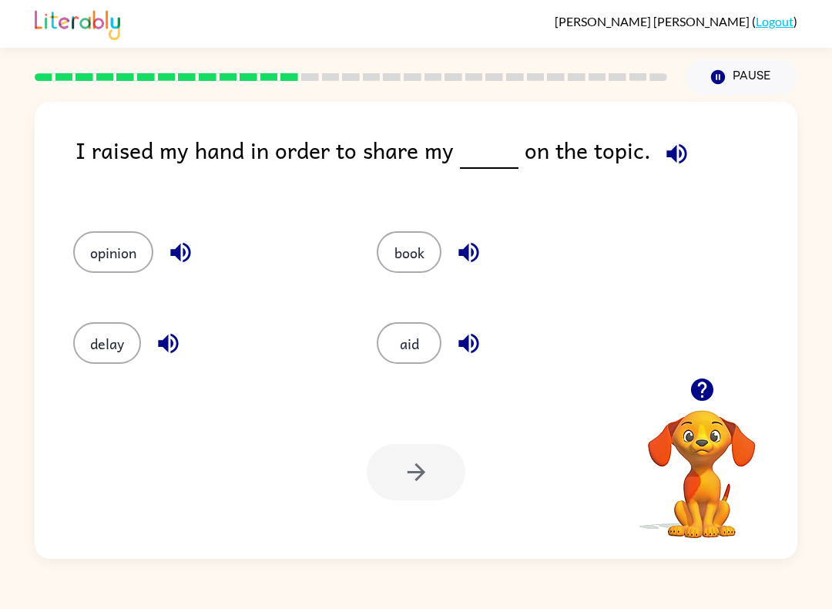
click at [108, 241] on button "opinion" at bounding box center [113, 252] width 80 height 42
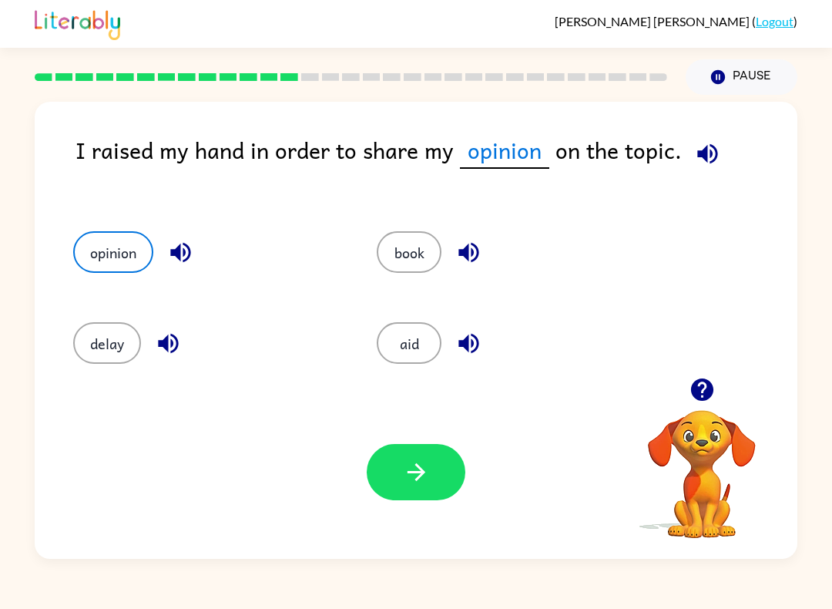
click at [388, 462] on button "button" at bounding box center [416, 472] width 99 height 56
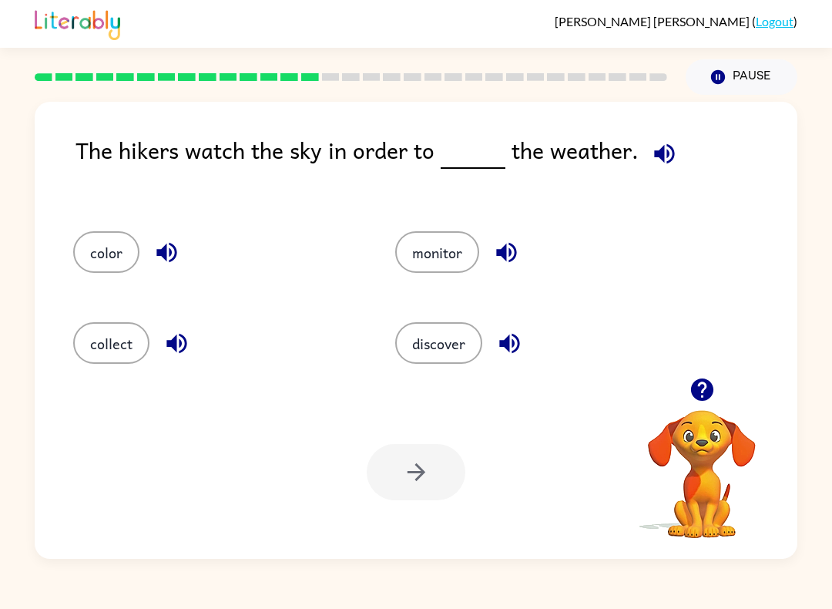
click at [437, 270] on button "monitor" at bounding box center [437, 252] width 84 height 42
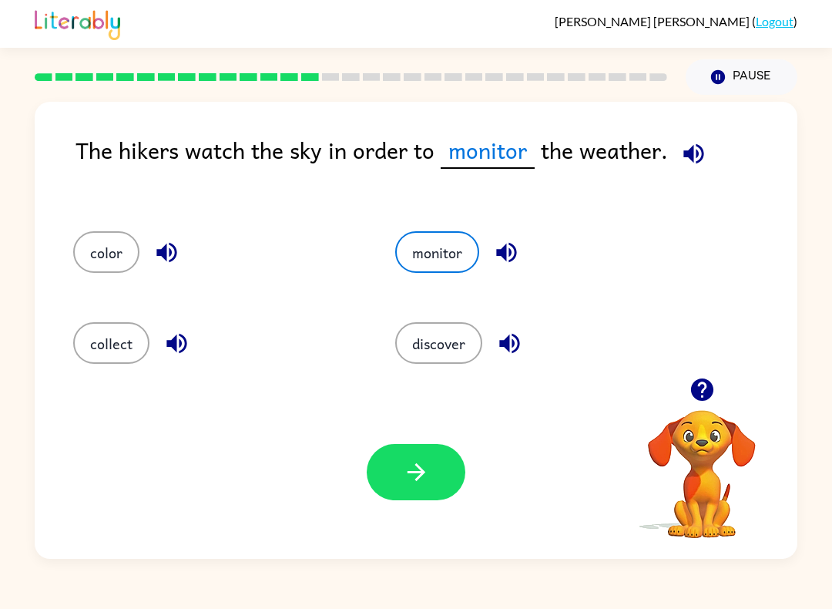
click at [430, 469] on button "button" at bounding box center [416, 472] width 99 height 56
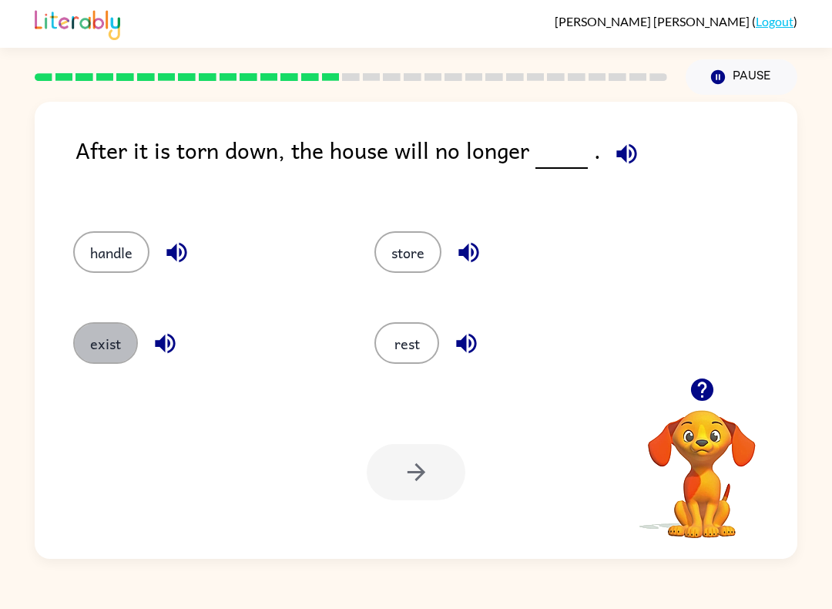
click at [86, 354] on button "exist" at bounding box center [105, 343] width 65 height 42
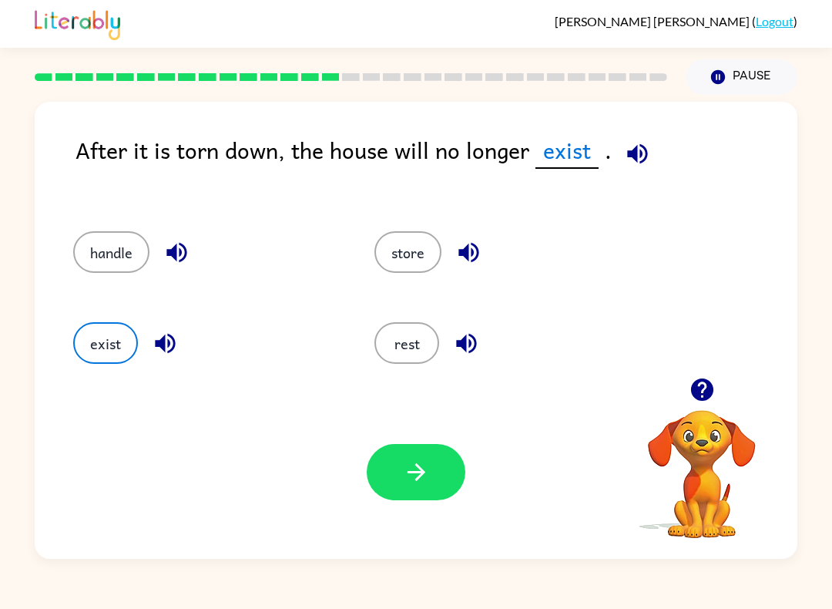
click at [434, 487] on button "button" at bounding box center [416, 472] width 99 height 56
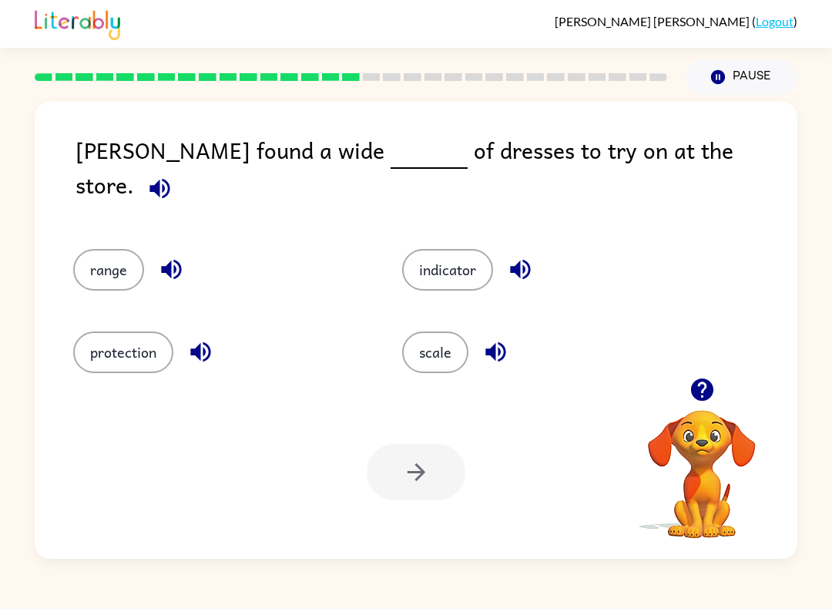
click at [432, 343] on button "scale" at bounding box center [435, 352] width 66 height 42
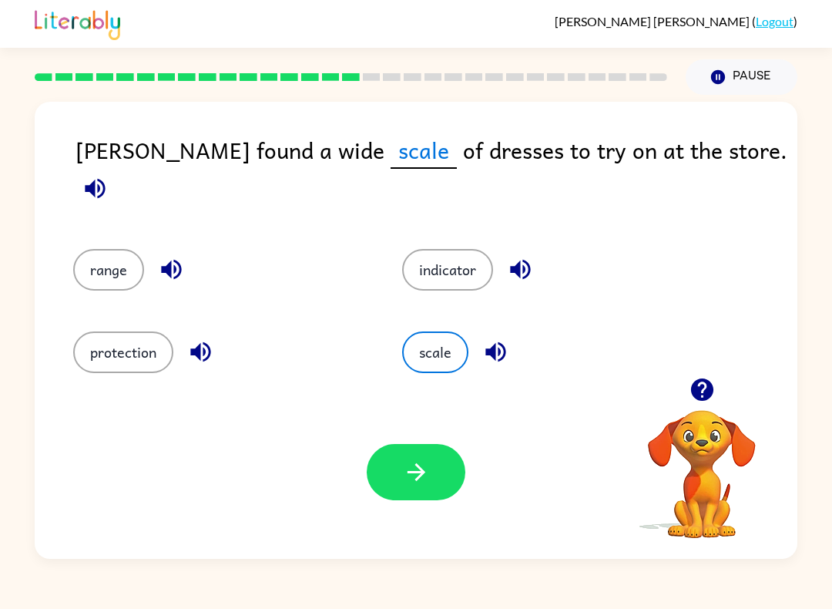
click at [403, 481] on icon "button" at bounding box center [416, 472] width 27 height 27
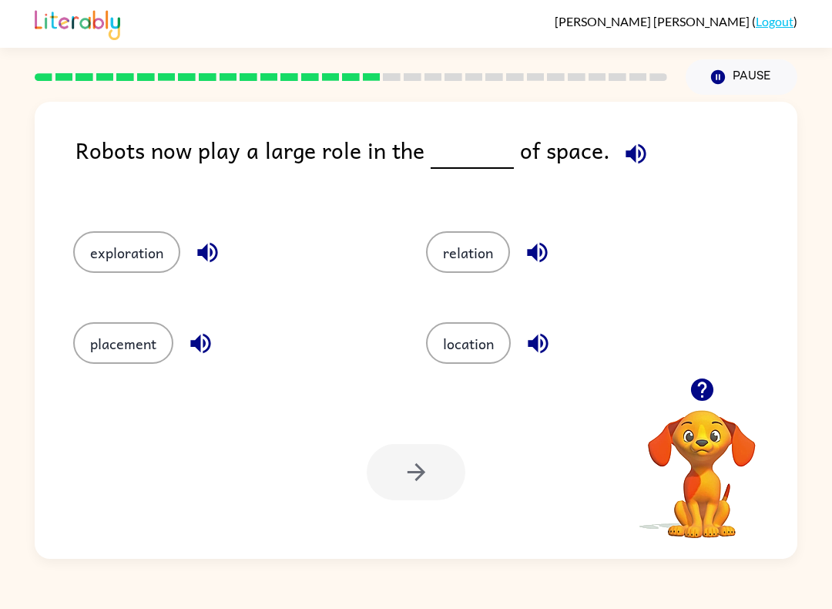
click at [149, 335] on button "placement" at bounding box center [123, 343] width 100 height 42
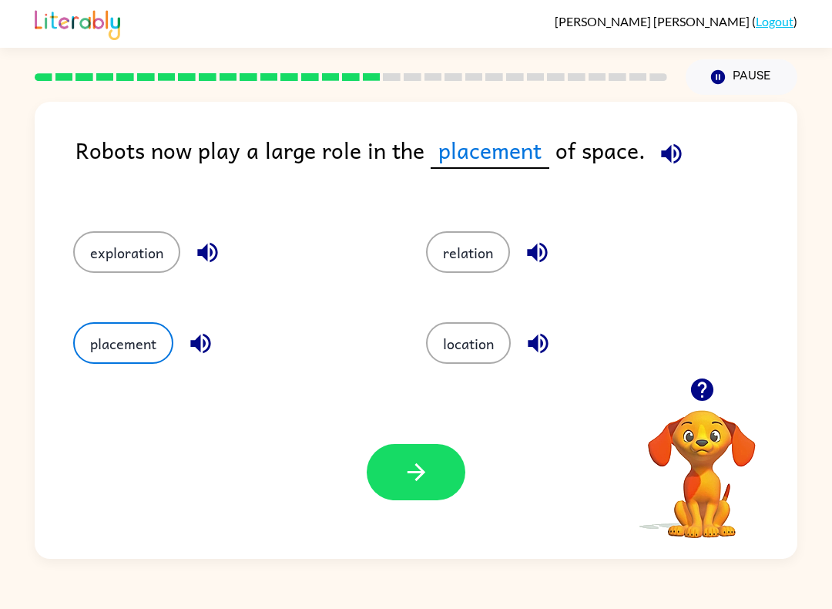
click at [433, 477] on button "button" at bounding box center [416, 472] width 99 height 56
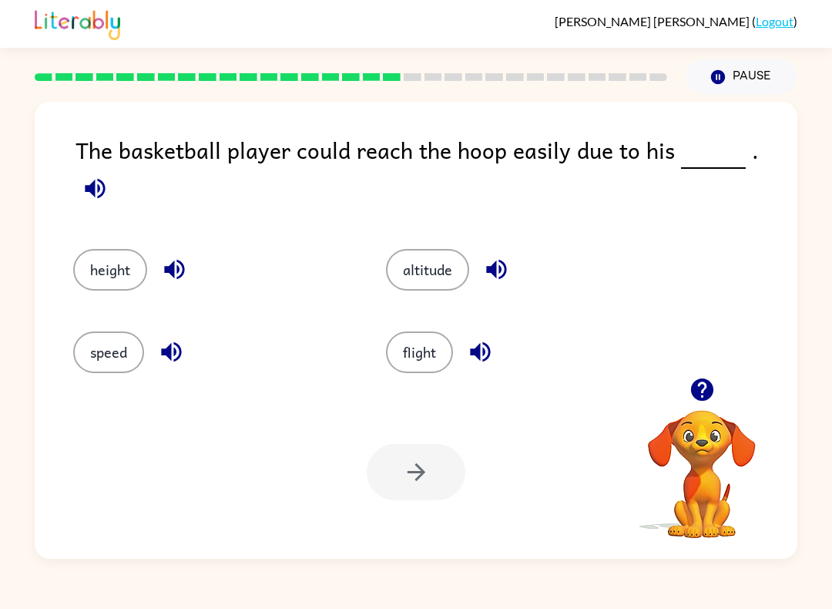
click at [106, 249] on button "height" at bounding box center [110, 270] width 74 height 42
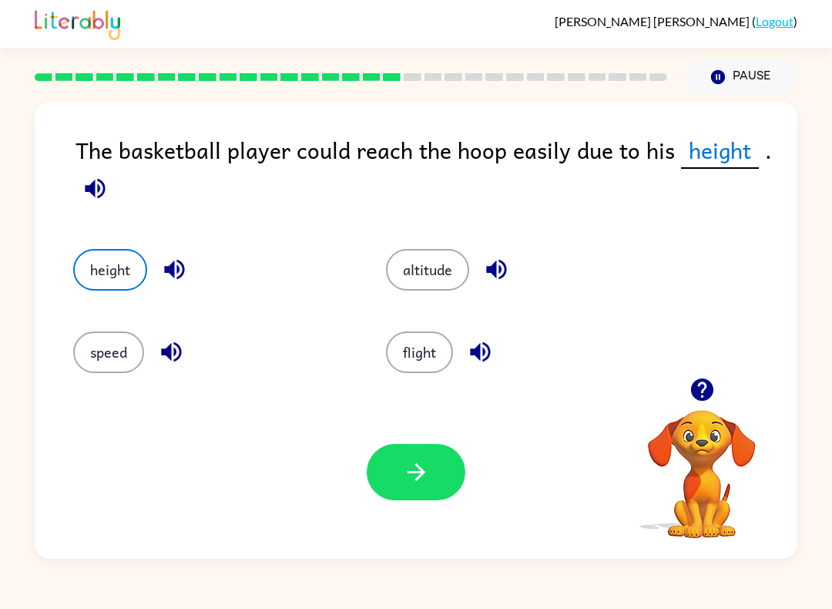
click at [430, 464] on button "button" at bounding box center [416, 472] width 99 height 56
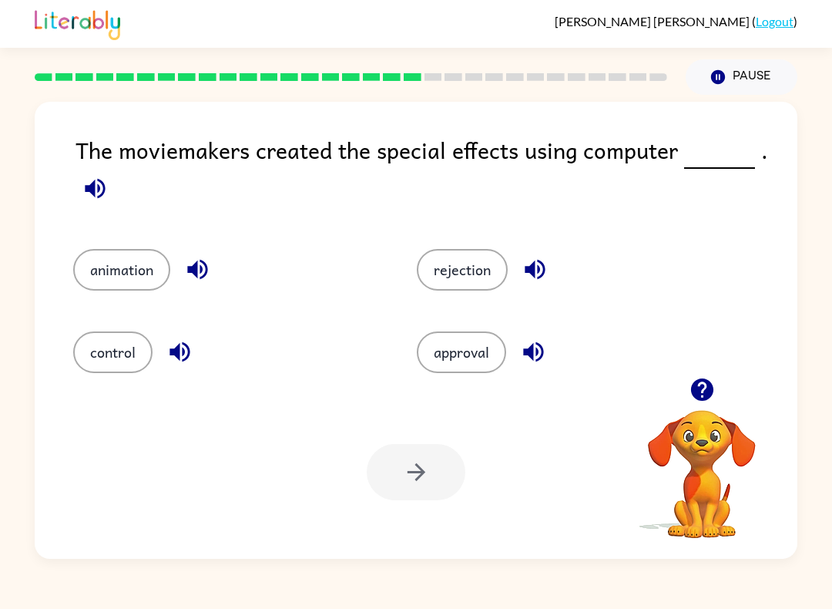
click at [90, 270] on button "animation" at bounding box center [121, 270] width 97 height 42
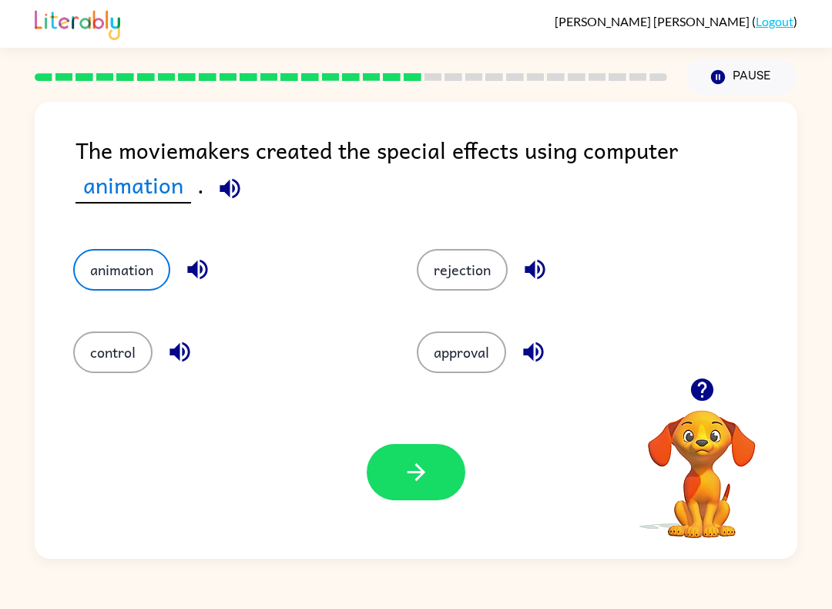
click at [440, 475] on button "button" at bounding box center [416, 472] width 99 height 56
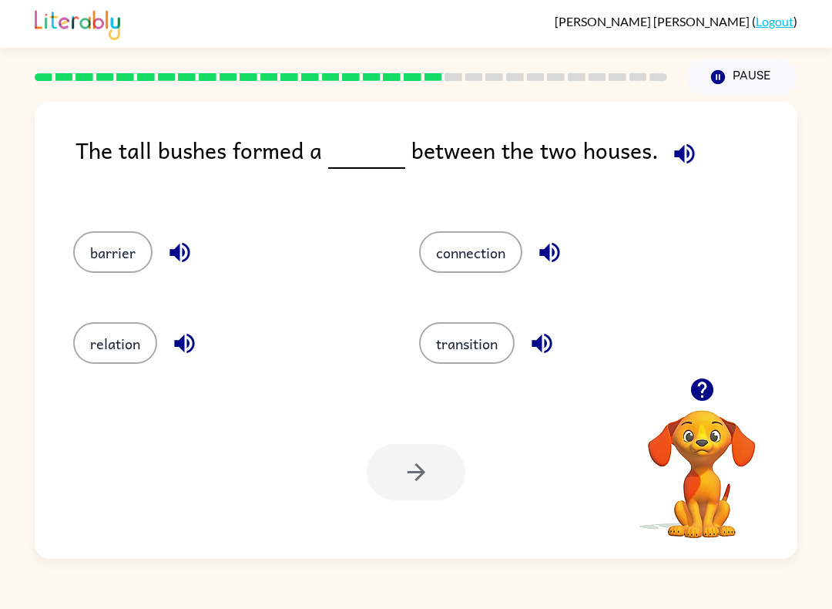
click at [503, 268] on button "connection" at bounding box center [470, 252] width 103 height 42
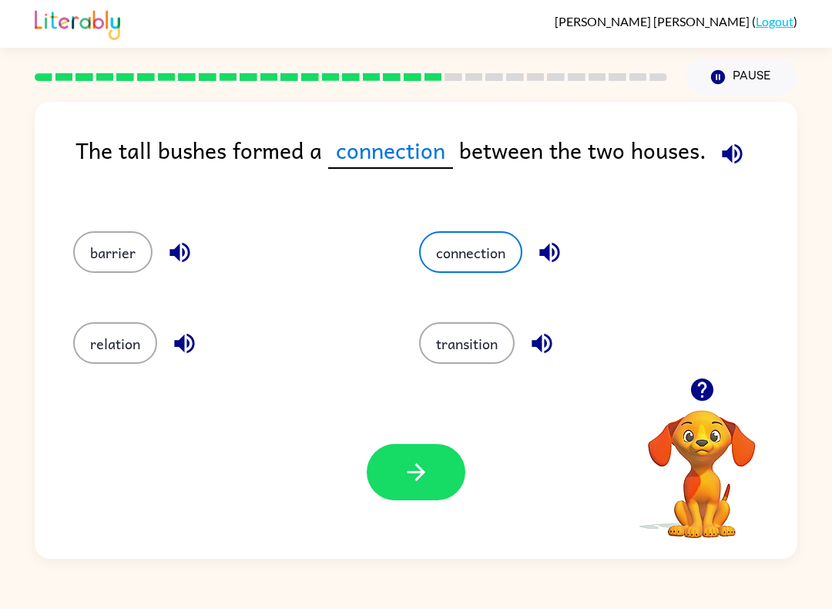
click at [418, 448] on button "button" at bounding box center [416, 472] width 99 height 56
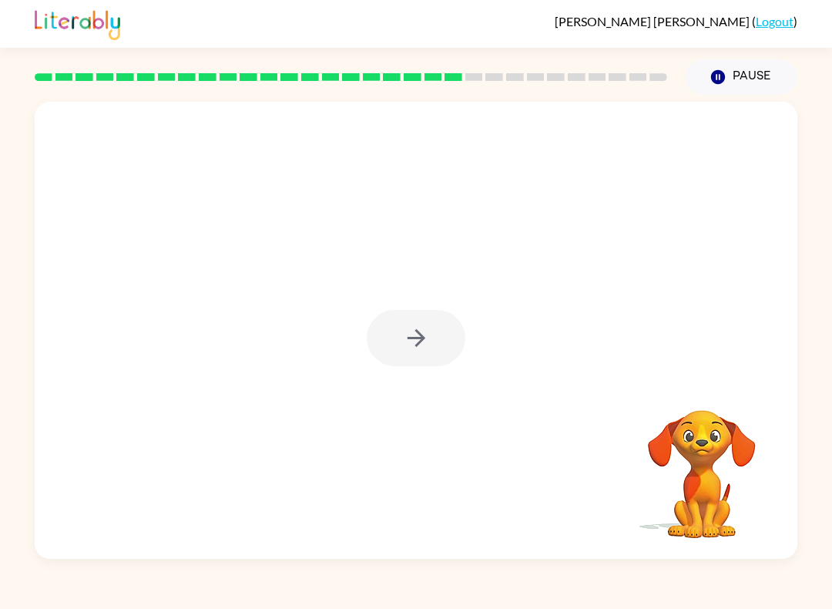
click at [438, 344] on div at bounding box center [416, 338] width 99 height 56
click at [428, 344] on div at bounding box center [416, 338] width 99 height 56
click at [435, 326] on div at bounding box center [416, 338] width 99 height 56
click at [435, 338] on button "button" at bounding box center [416, 338] width 99 height 56
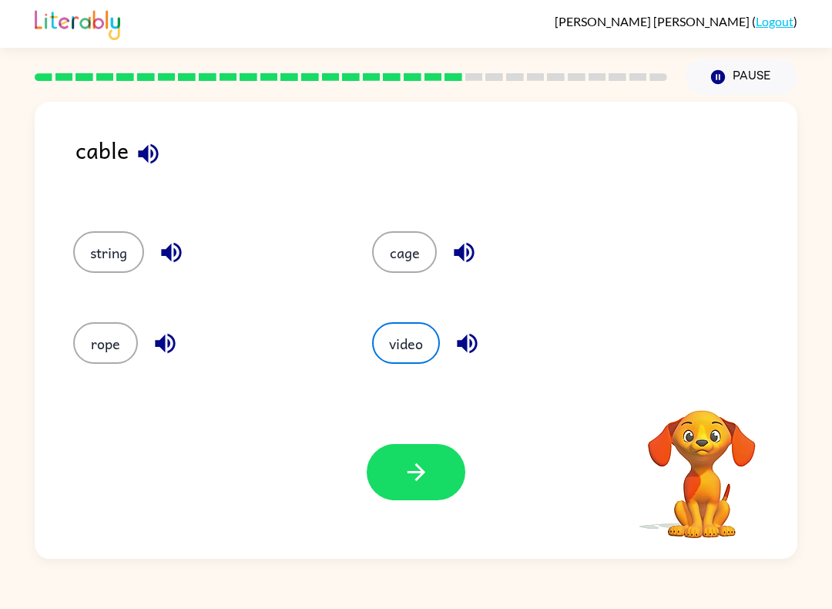
click at [411, 242] on button "cage" at bounding box center [404, 252] width 65 height 42
click at [113, 344] on button "rope" at bounding box center [105, 343] width 65 height 42
click at [97, 233] on button "string" at bounding box center [108, 252] width 71 height 42
click at [416, 479] on icon "button" at bounding box center [416, 472] width 27 height 27
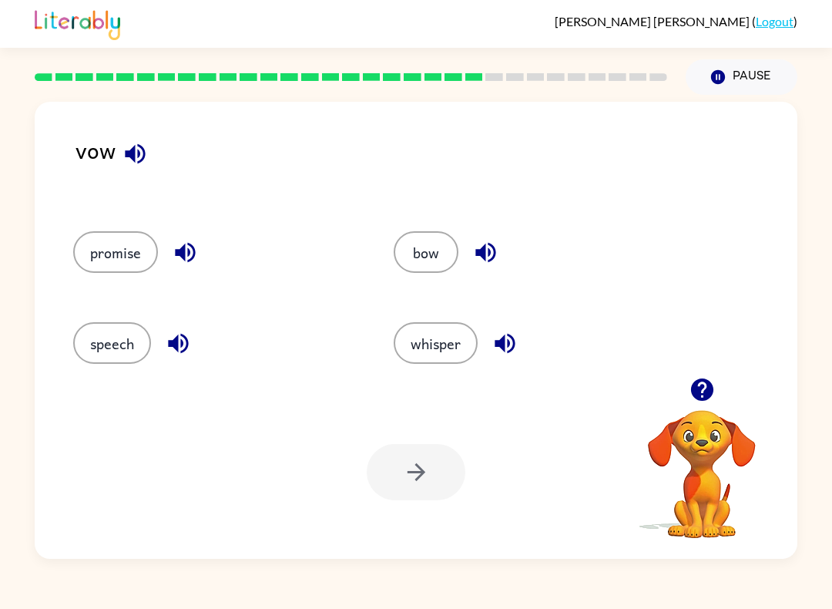
click at [432, 233] on button "bow" at bounding box center [426, 252] width 65 height 42
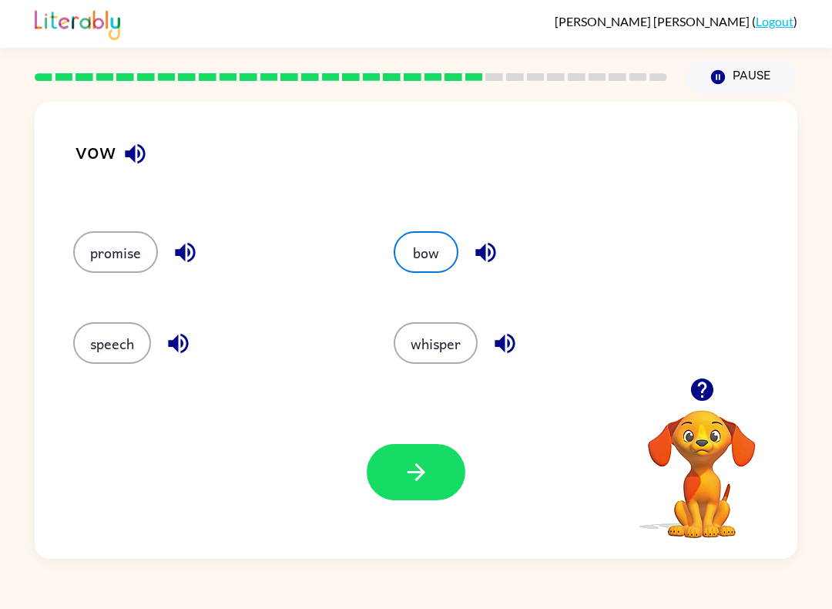
click at [430, 463] on button "button" at bounding box center [416, 472] width 99 height 56
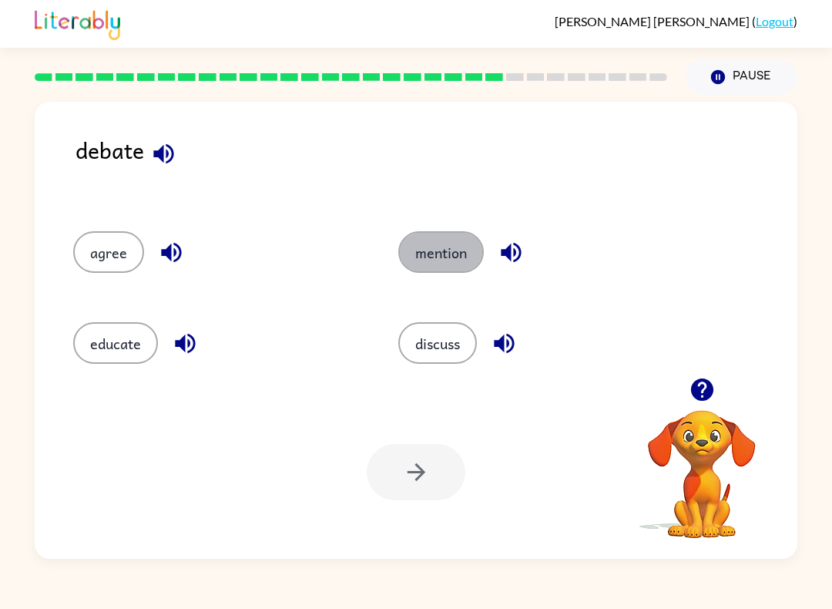
click at [436, 249] on button "mention" at bounding box center [441, 252] width 86 height 42
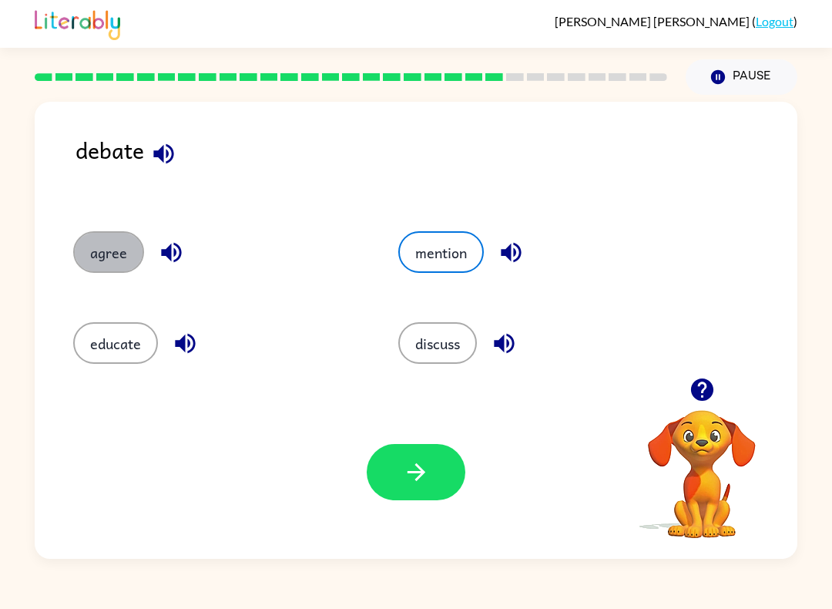
click at [113, 248] on button "agree" at bounding box center [108, 252] width 71 height 42
click at [414, 463] on icon "button" at bounding box center [416, 472] width 27 height 27
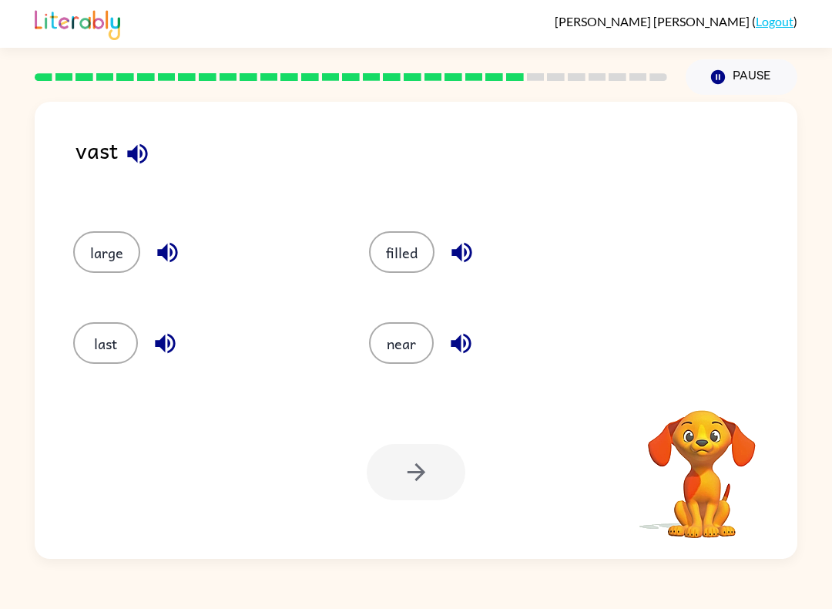
click at [116, 343] on button "last" at bounding box center [105, 343] width 65 height 42
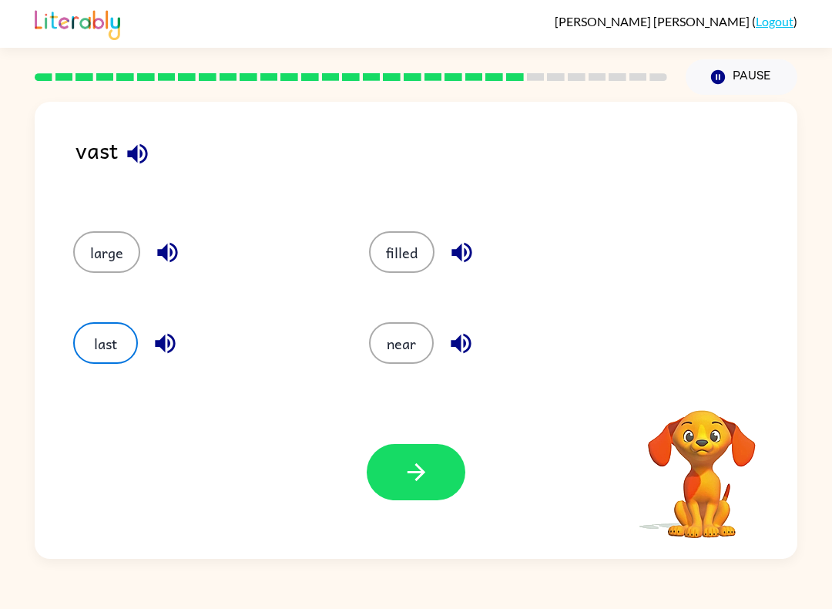
click at [432, 480] on button "button" at bounding box center [416, 472] width 99 height 56
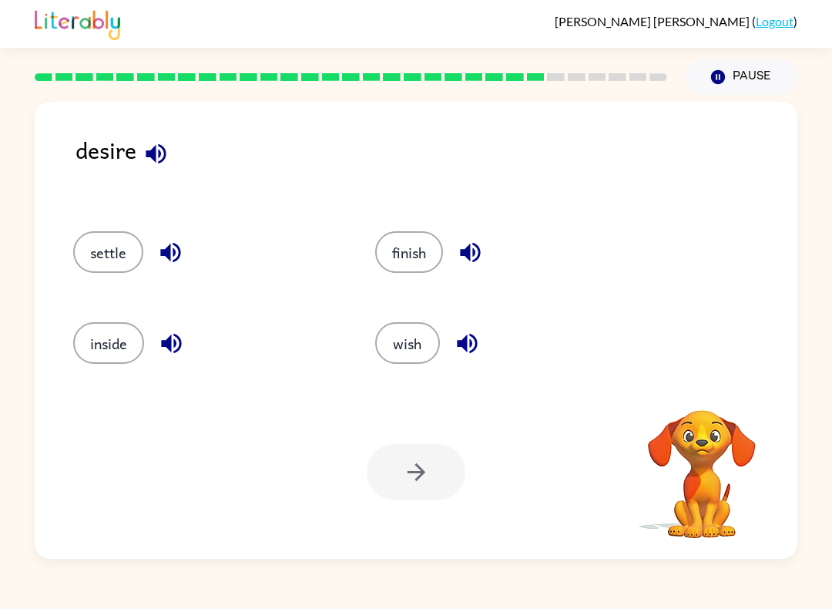
click at [418, 331] on button "wish" at bounding box center [407, 343] width 65 height 42
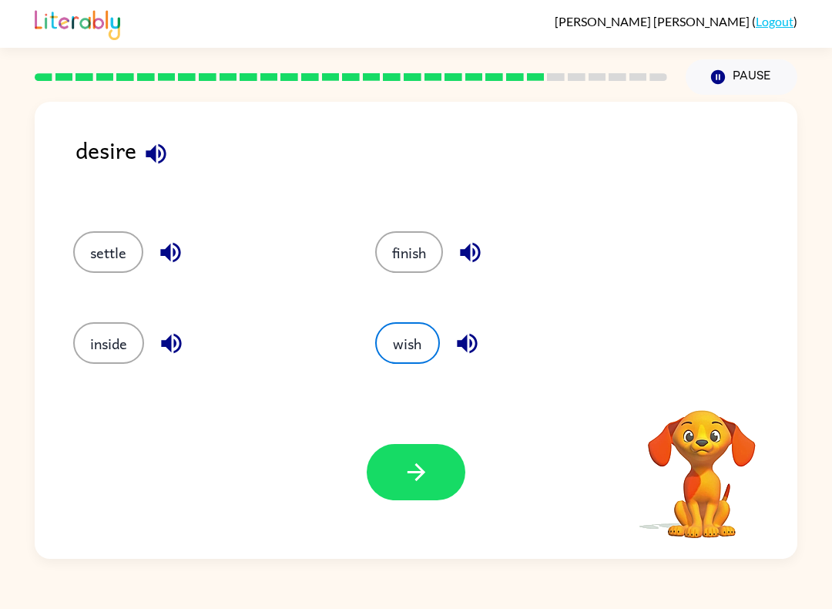
click at [425, 476] on icon "button" at bounding box center [416, 472] width 27 height 27
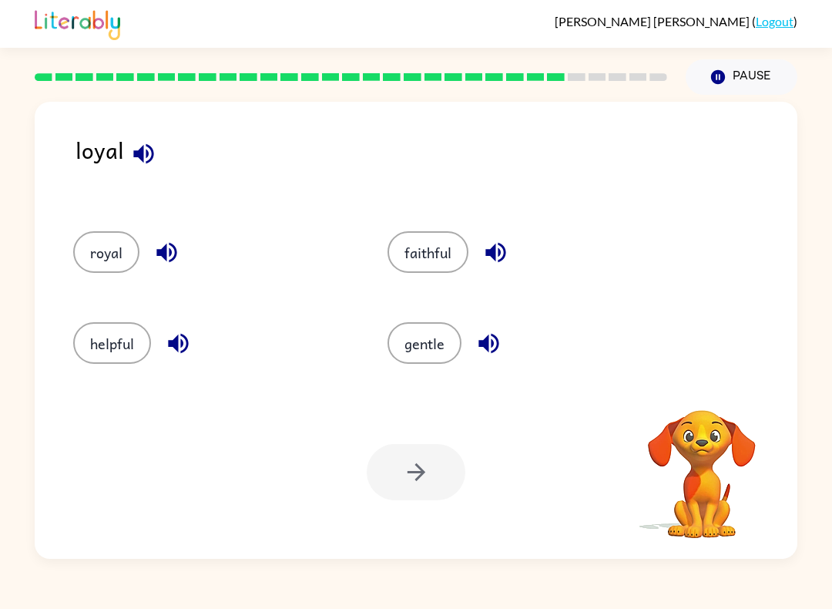
click at [92, 257] on button "royal" at bounding box center [106, 252] width 66 height 42
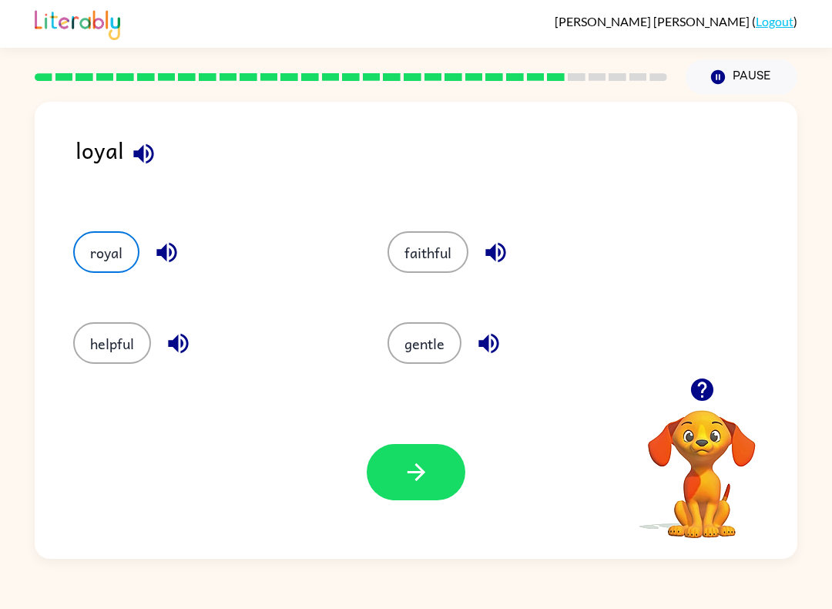
click at [113, 350] on button "helpful" at bounding box center [112, 343] width 78 height 42
click at [420, 477] on icon "button" at bounding box center [416, 472] width 18 height 18
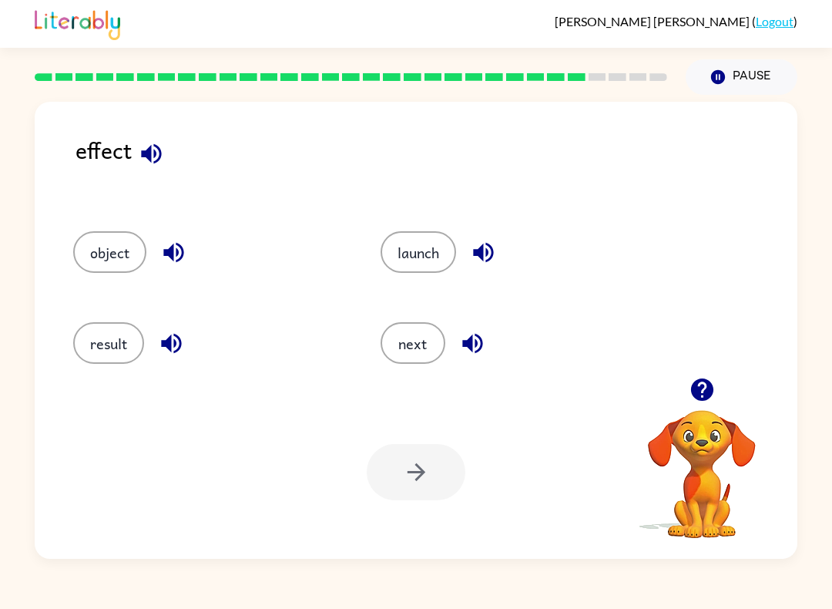
click at [96, 272] on button "object" at bounding box center [109, 252] width 73 height 42
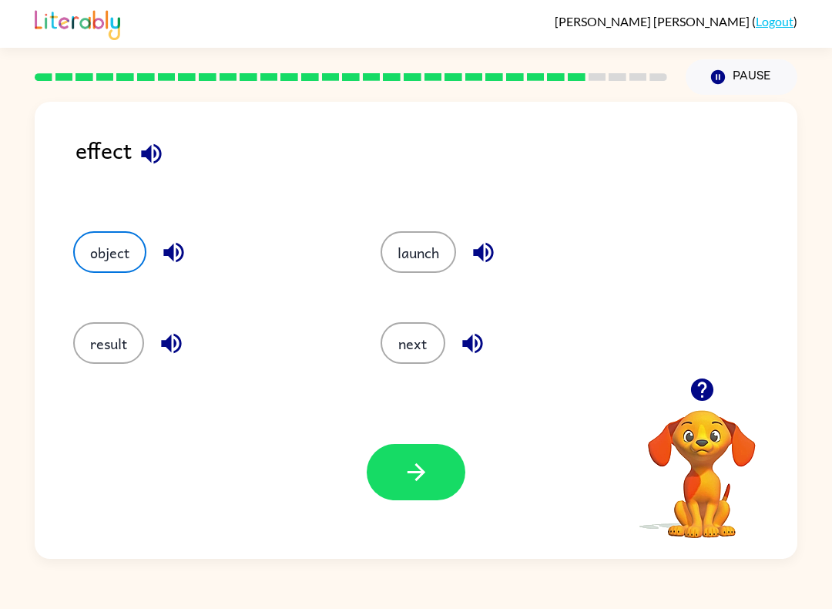
click at [433, 468] on button "button" at bounding box center [416, 472] width 99 height 56
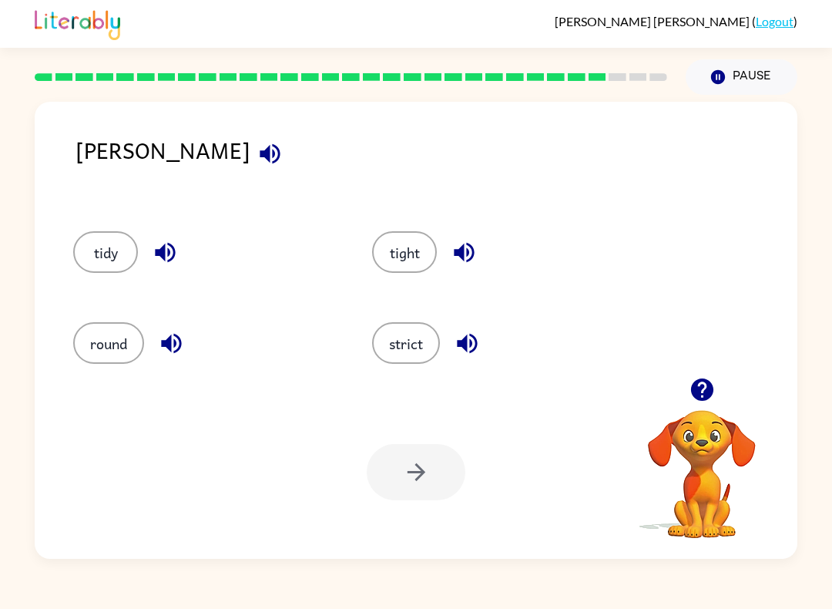
click at [115, 273] on button "tidy" at bounding box center [105, 252] width 65 height 42
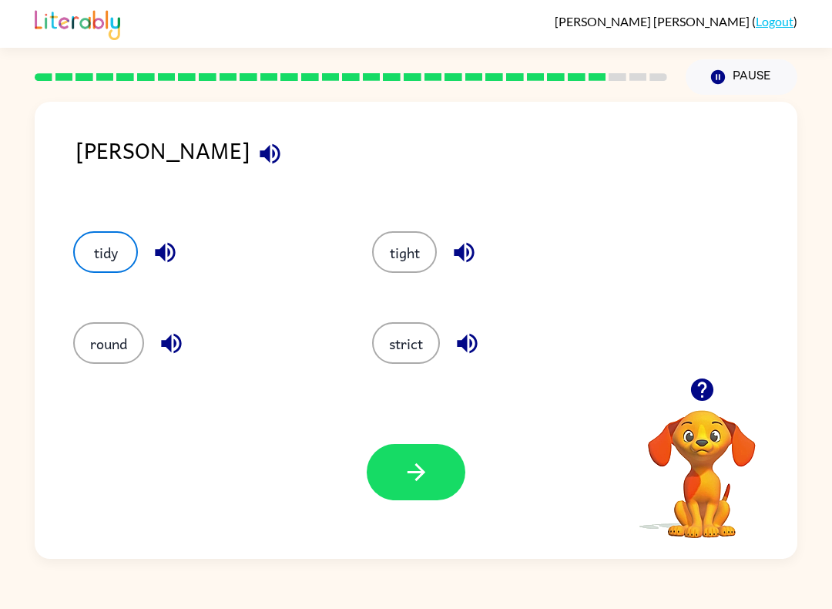
click at [413, 462] on icon "button" at bounding box center [416, 472] width 27 height 27
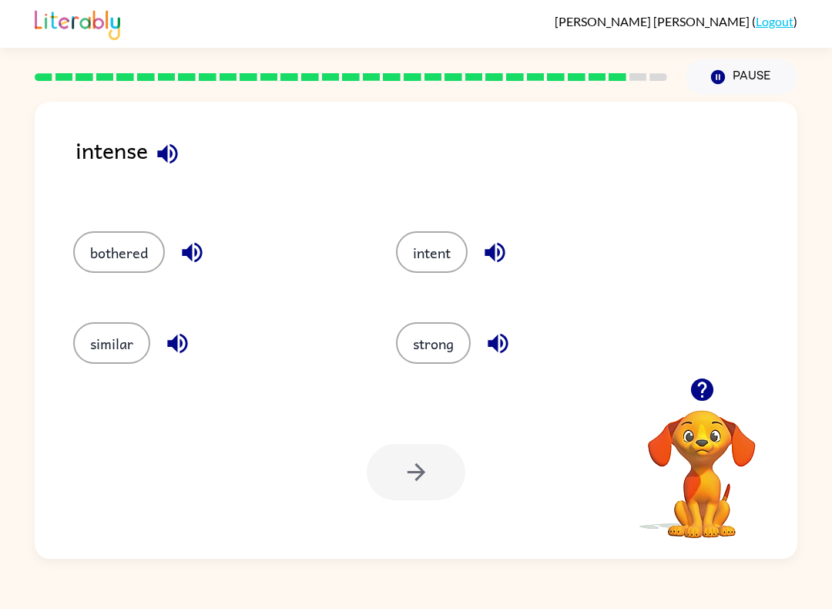
click at [440, 328] on button "strong" at bounding box center [433, 343] width 75 height 42
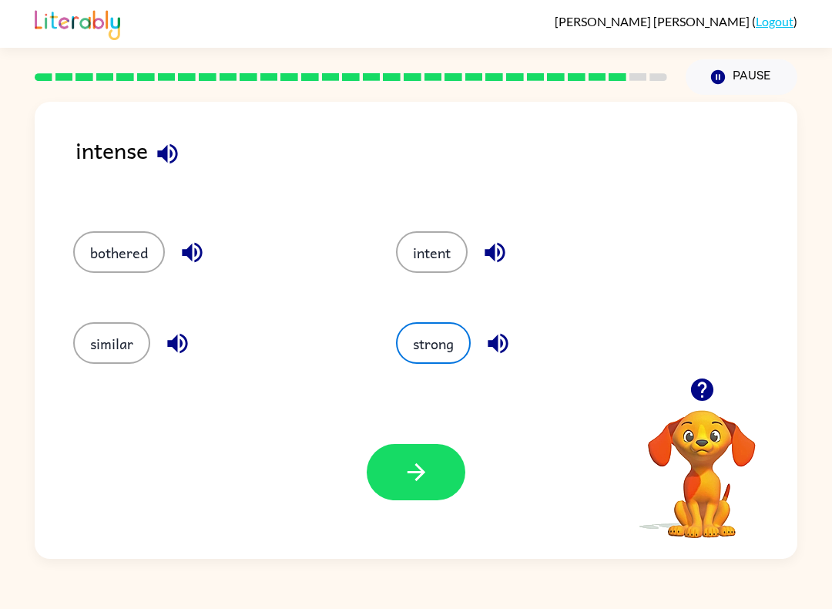
click at [405, 472] on icon "button" at bounding box center [416, 472] width 27 height 27
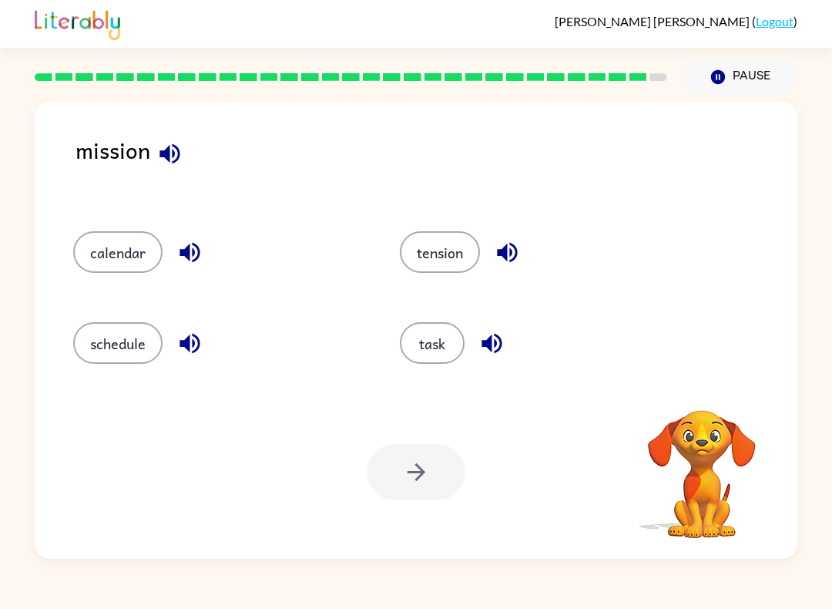
click at [438, 347] on button "task" at bounding box center [432, 343] width 65 height 42
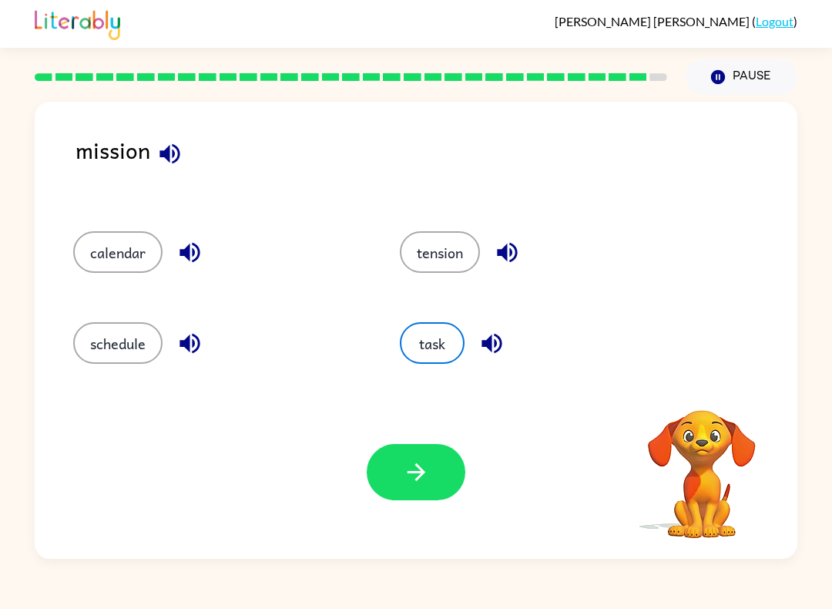
click at [424, 476] on icon "button" at bounding box center [416, 472] width 27 height 27
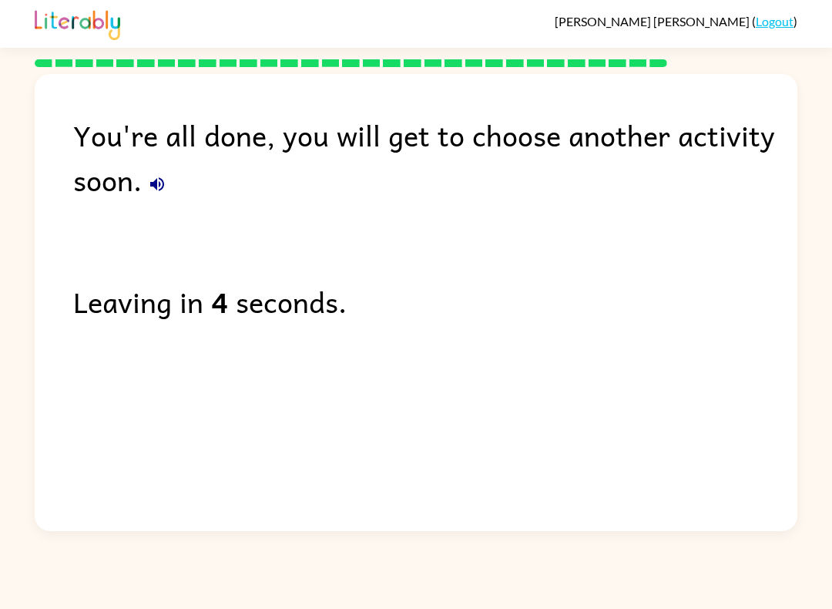
click at [564, 360] on div "You're all done, you will get to choose another activity soon. Leaving in 4 sec…" at bounding box center [416, 298] width 763 height 449
